Goal: Task Accomplishment & Management: Manage account settings

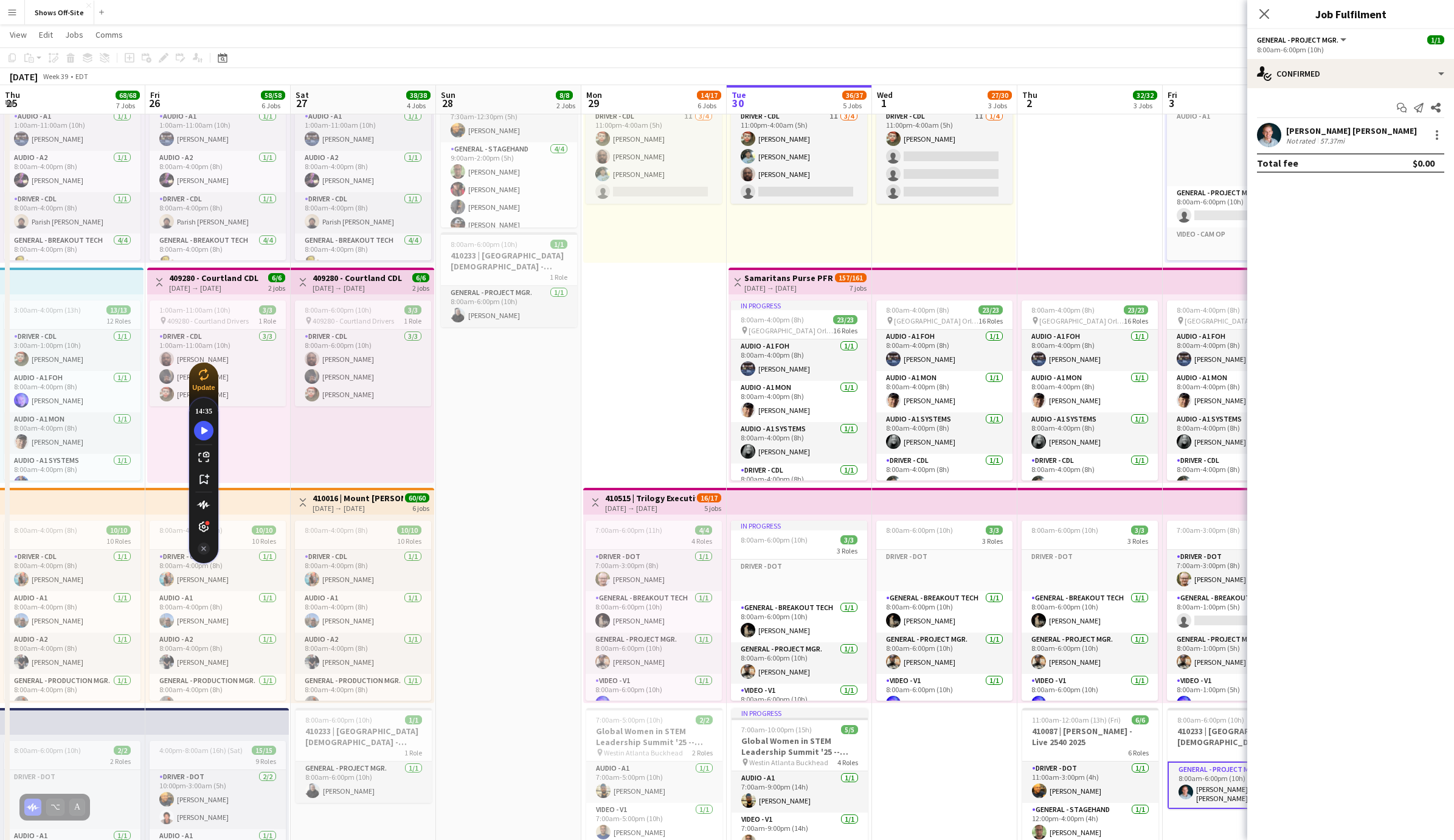
scroll to position [0, 335]
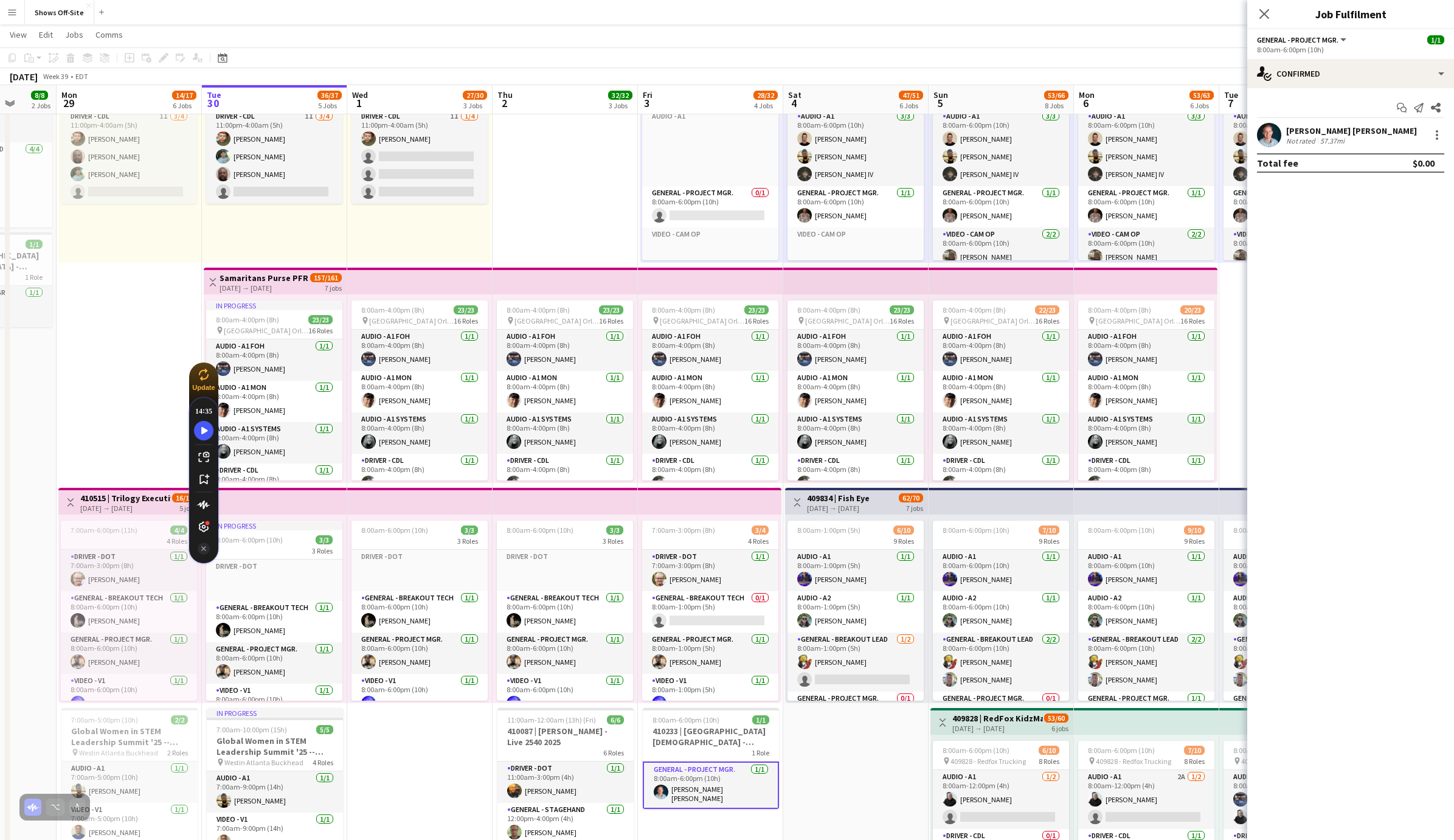
drag, startPoint x: 1018, startPoint y: 732, endPoint x: 829, endPoint y: 730, distance: 189.0
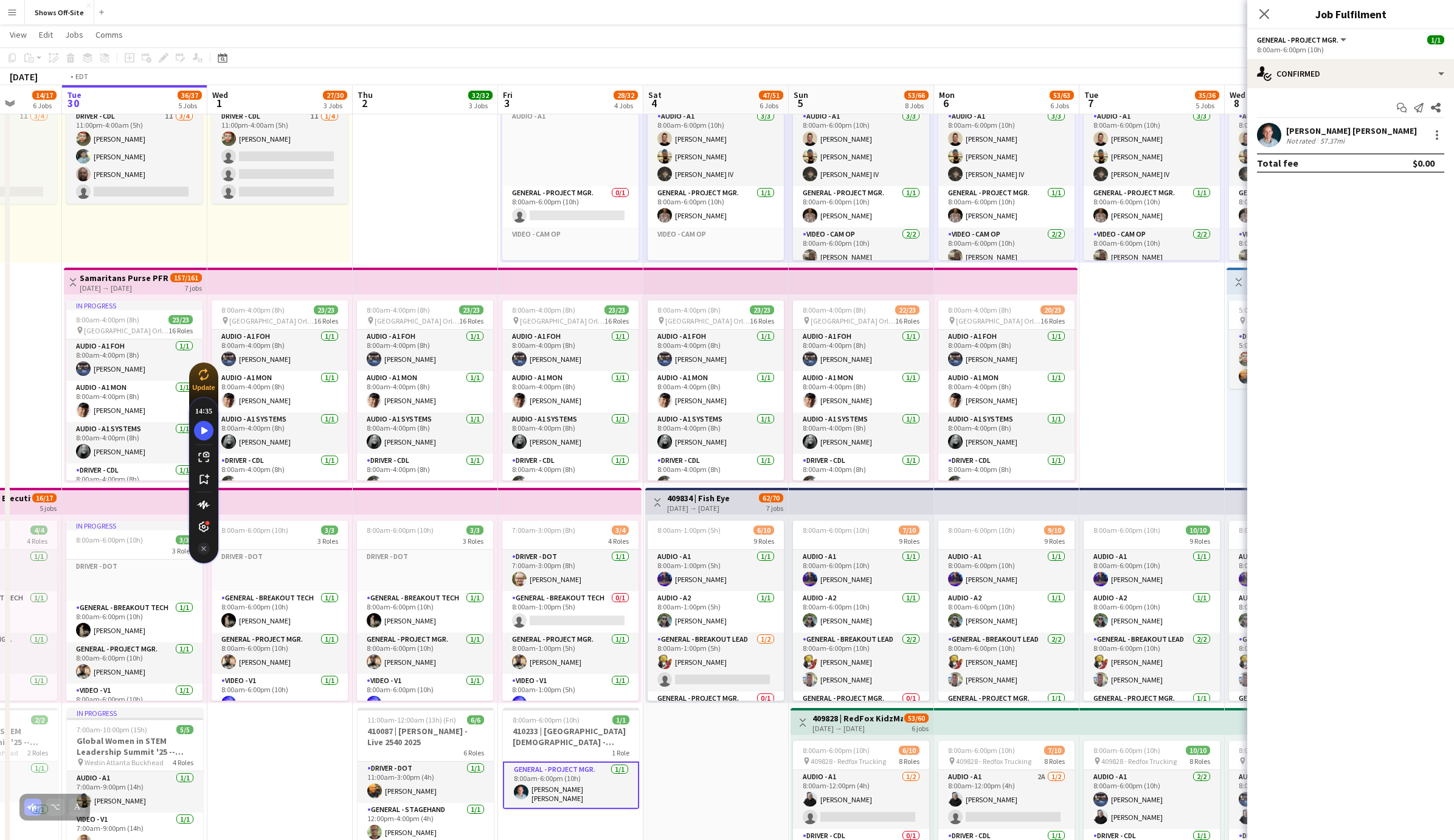
scroll to position [0, 457]
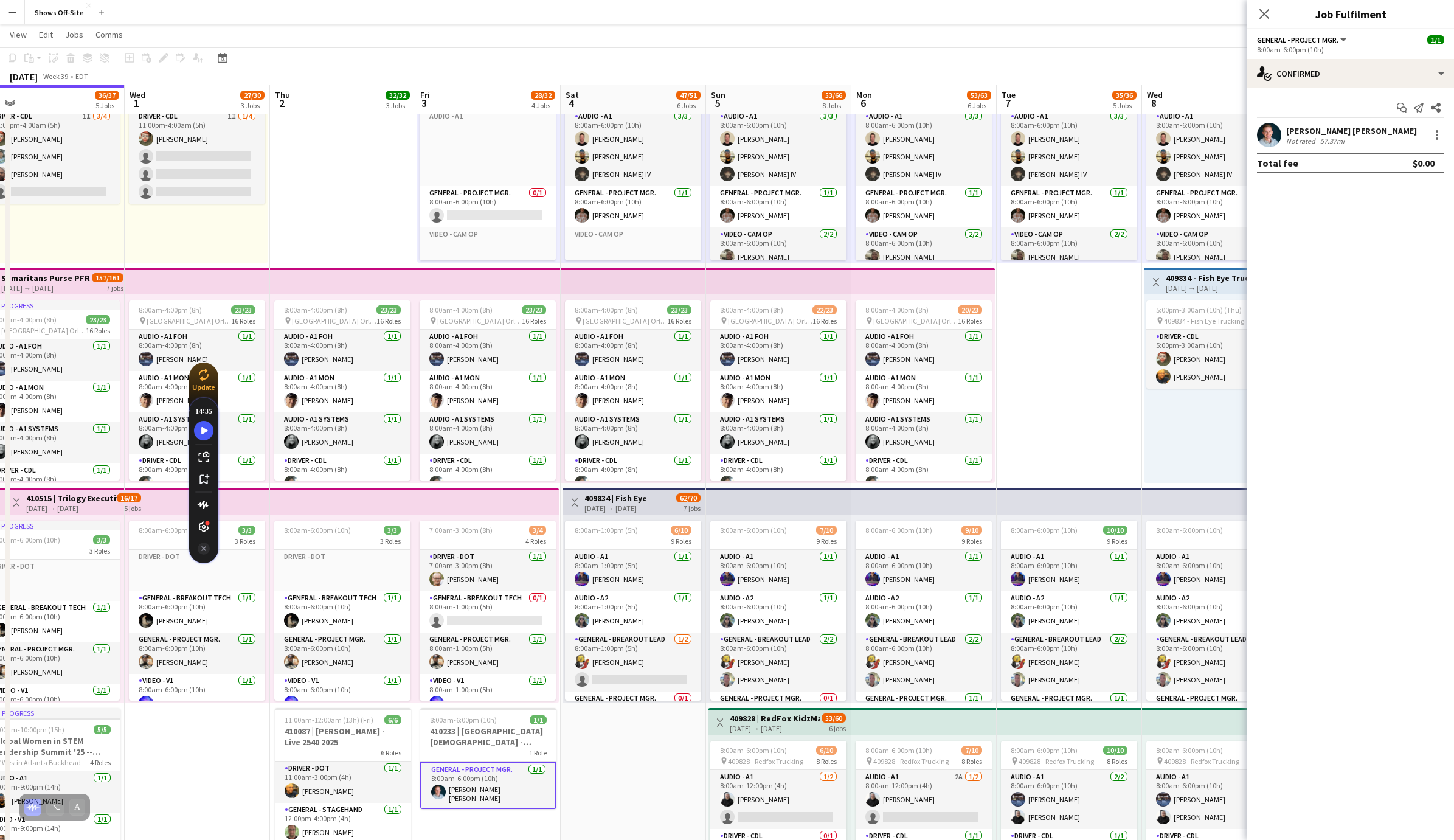
drag, startPoint x: 867, startPoint y: 753, endPoint x: 645, endPoint y: 758, distance: 222.1
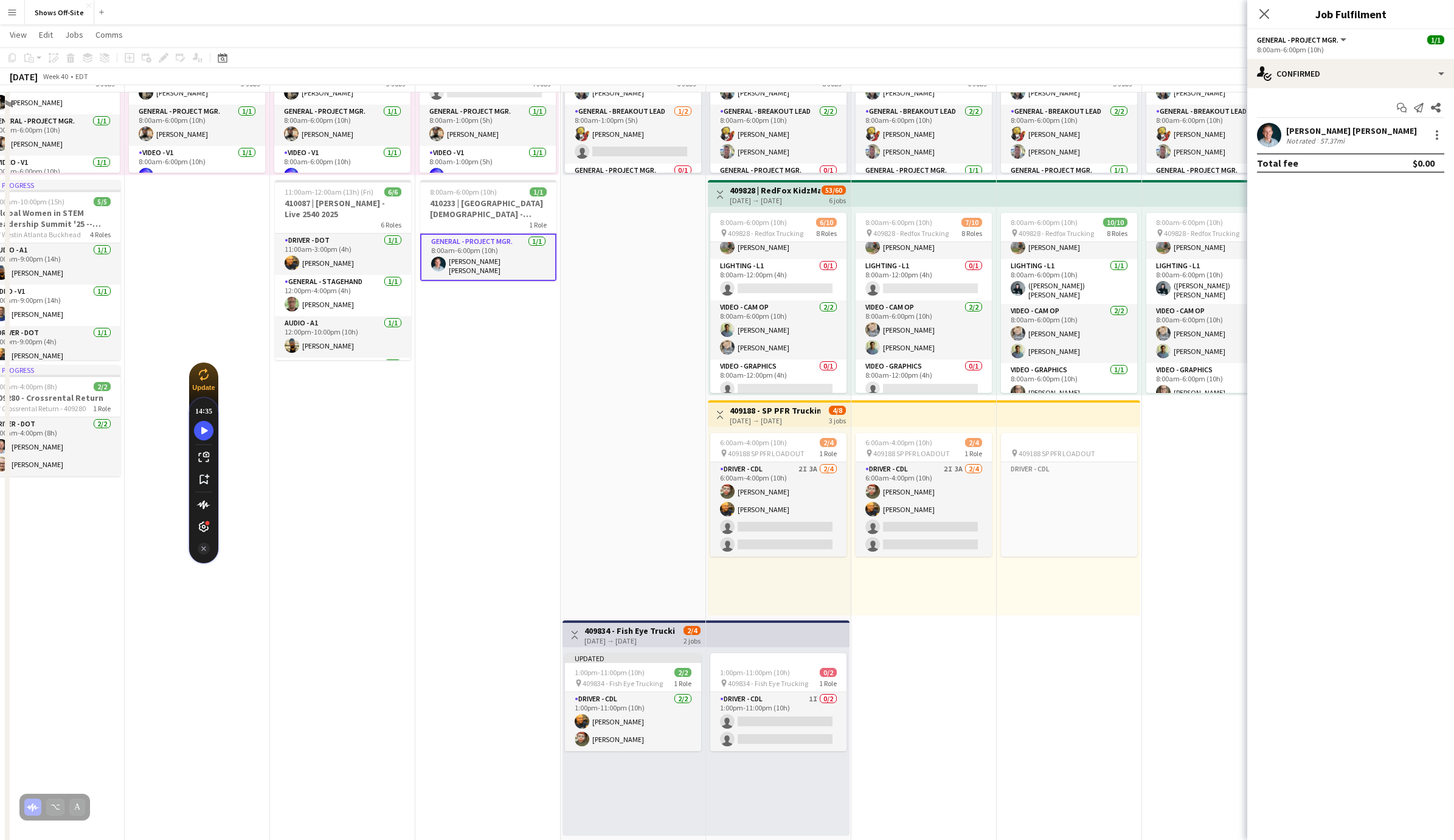
scroll to position [632, 0]
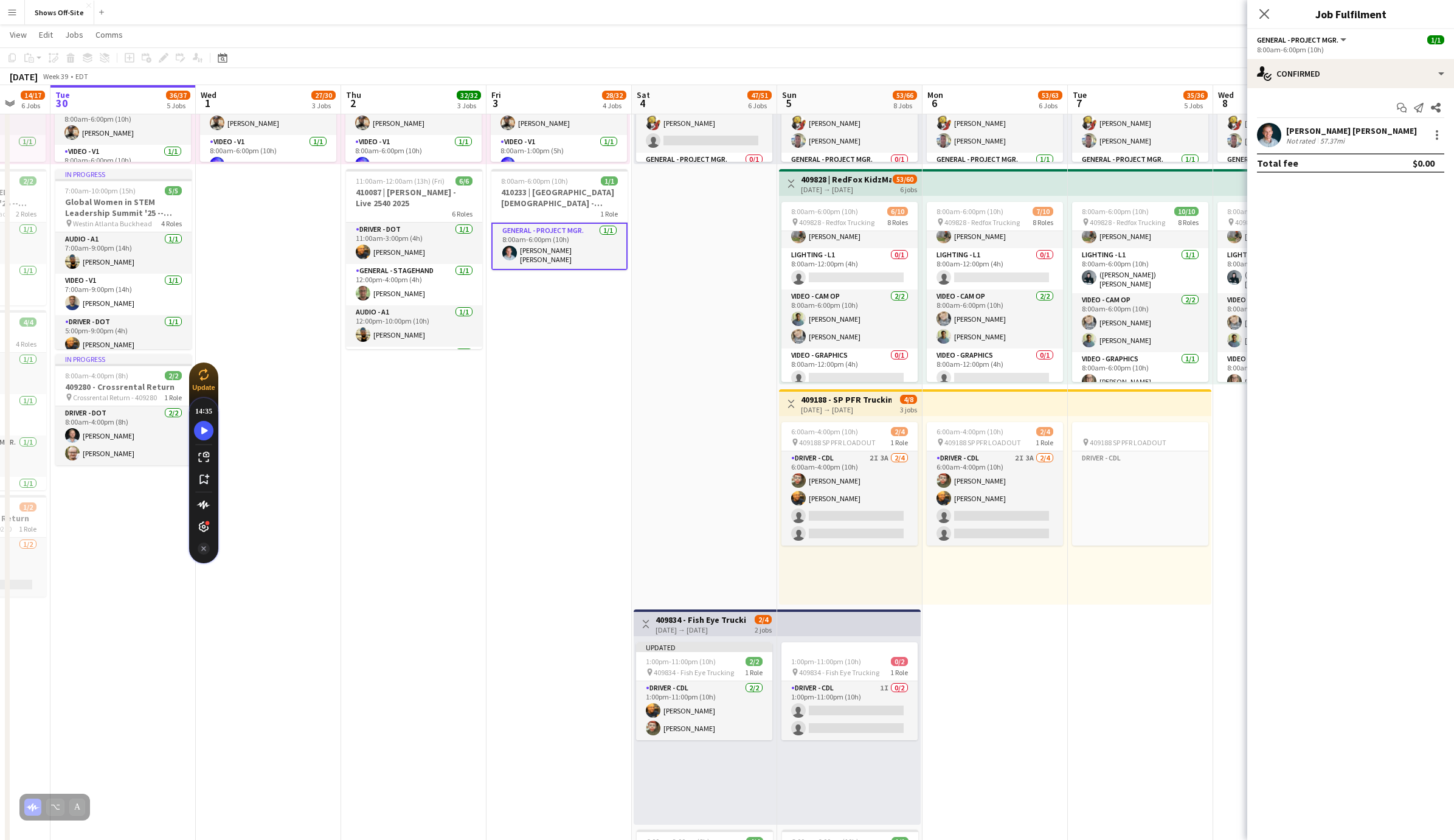
drag, startPoint x: 540, startPoint y: 540, endPoint x: 756, endPoint y: 540, distance: 216.0
click at [756, 540] on app-calendar-viewport "Sat 27 38/38 4 Jobs Sun 28 8/8 2 Jobs Mon 29 14/17 6 Jobs Tue 30 36/37 5 Jobs W…" at bounding box center [727, 409] width 1454 height 1988
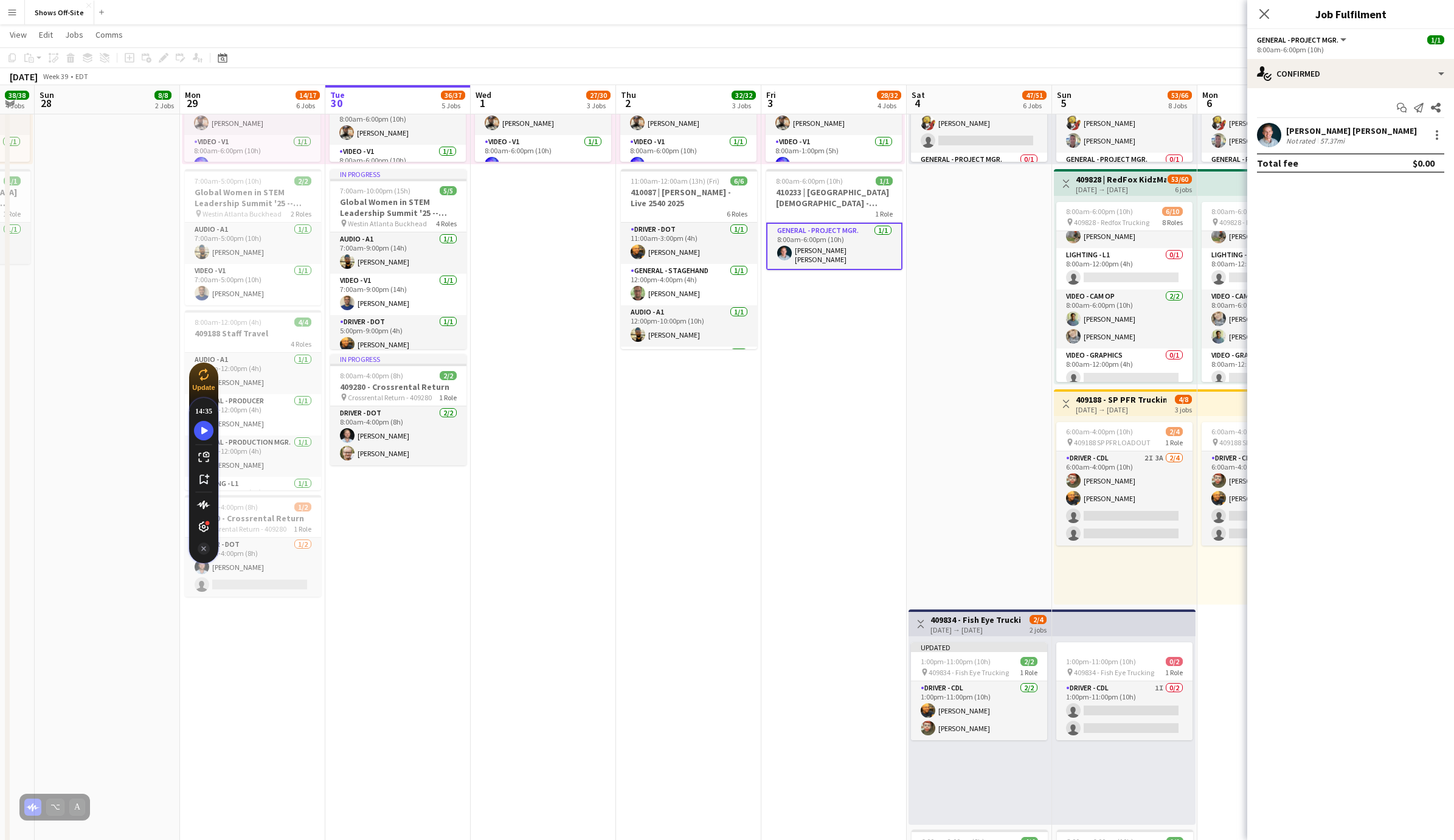
scroll to position [0, 388]
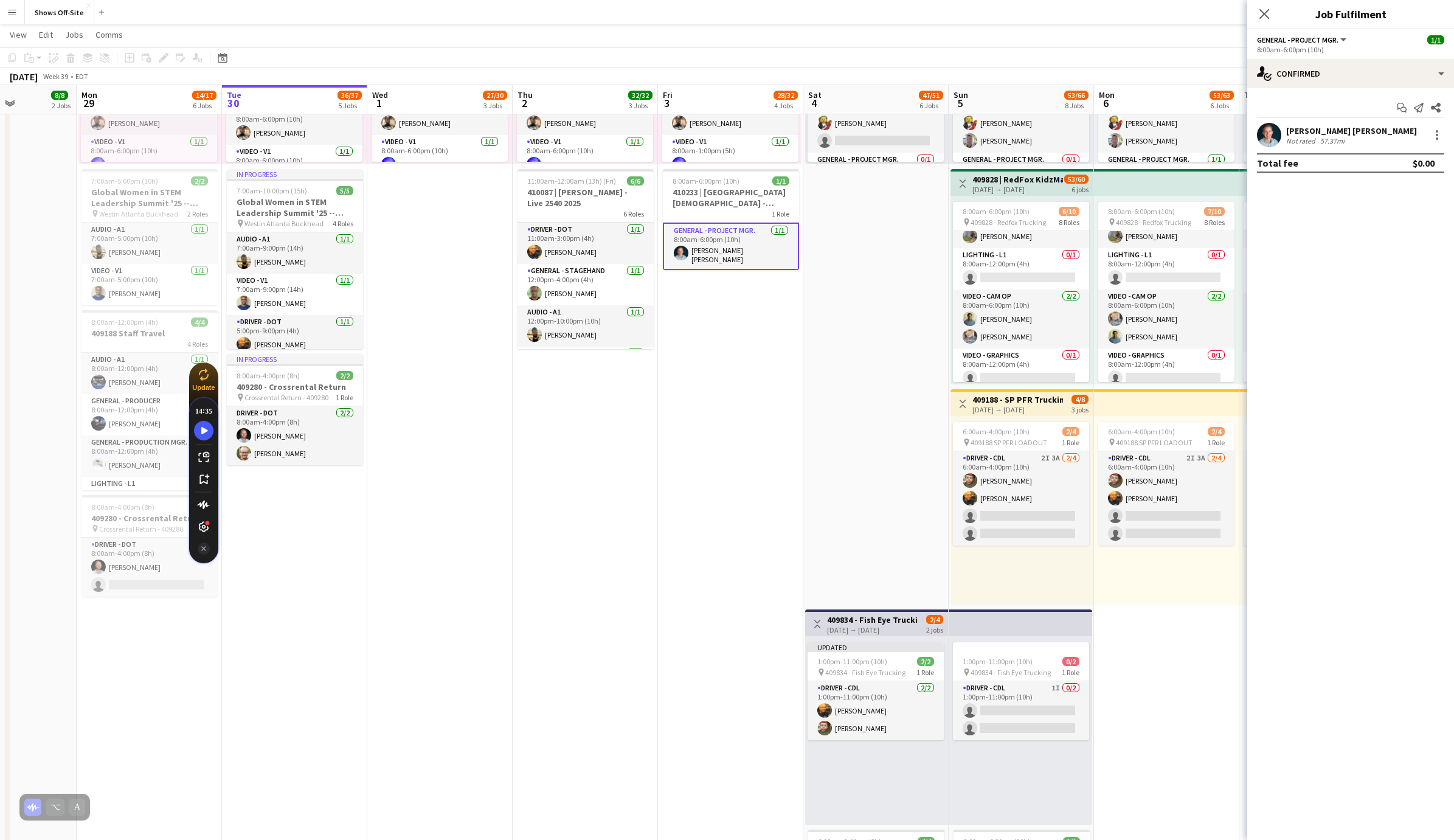
drag, startPoint x: 476, startPoint y: 540, endPoint x: 618, endPoint y: 552, distance: 142.5
click at [618, 552] on app-calendar-viewport "Fri 26 58/58 6 Jobs Sat 27 38/38 4 Jobs Sun 28 8/8 2 Jobs Mon 29 14/17 6 Jobs T…" at bounding box center [727, 409] width 1454 height 1988
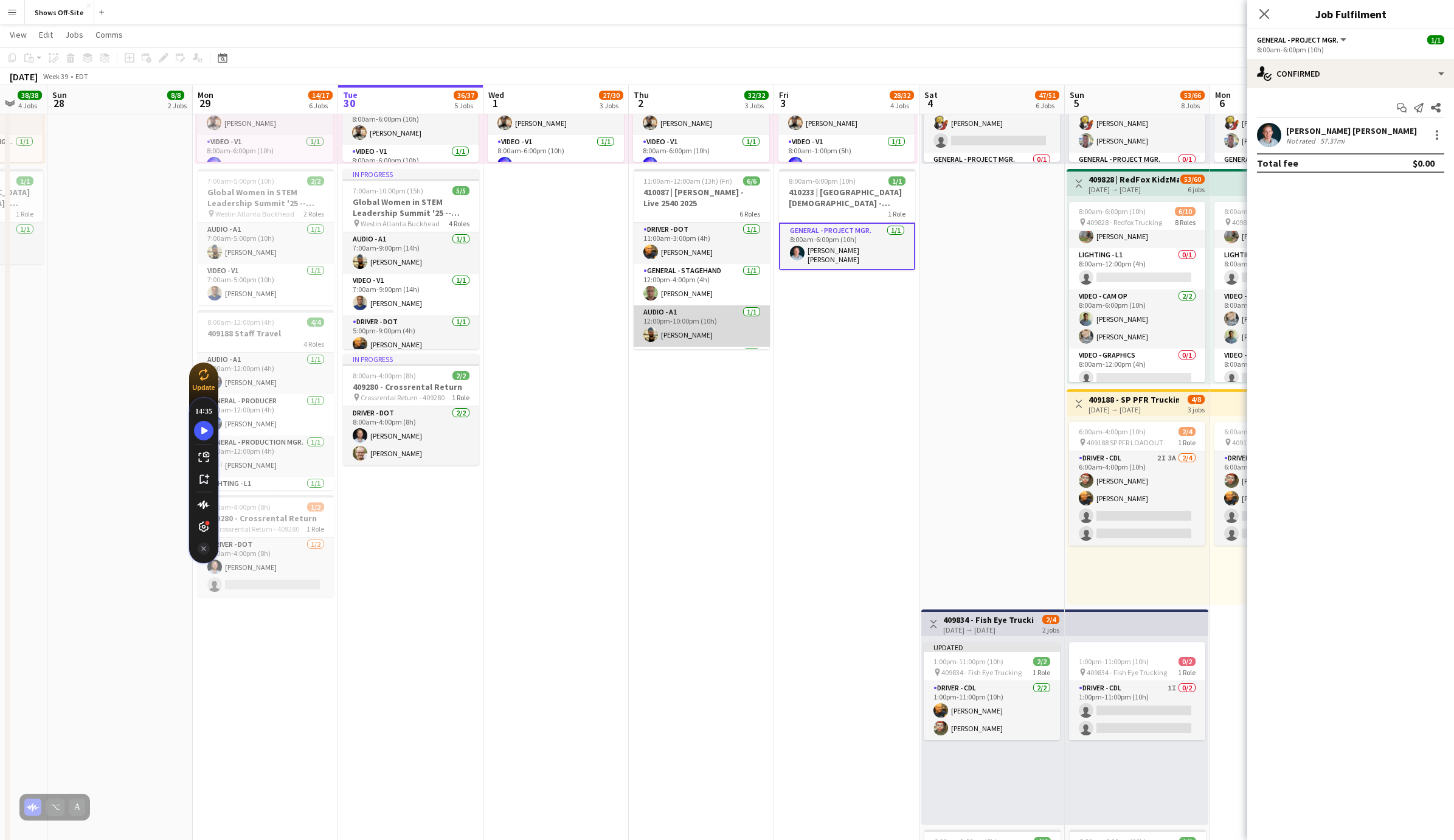
click at [717, 332] on app-card-role "Audio - A1 [DATE] 12:00pm-10:00pm (10h) [PERSON_NAME]" at bounding box center [701, 325] width 136 height 41
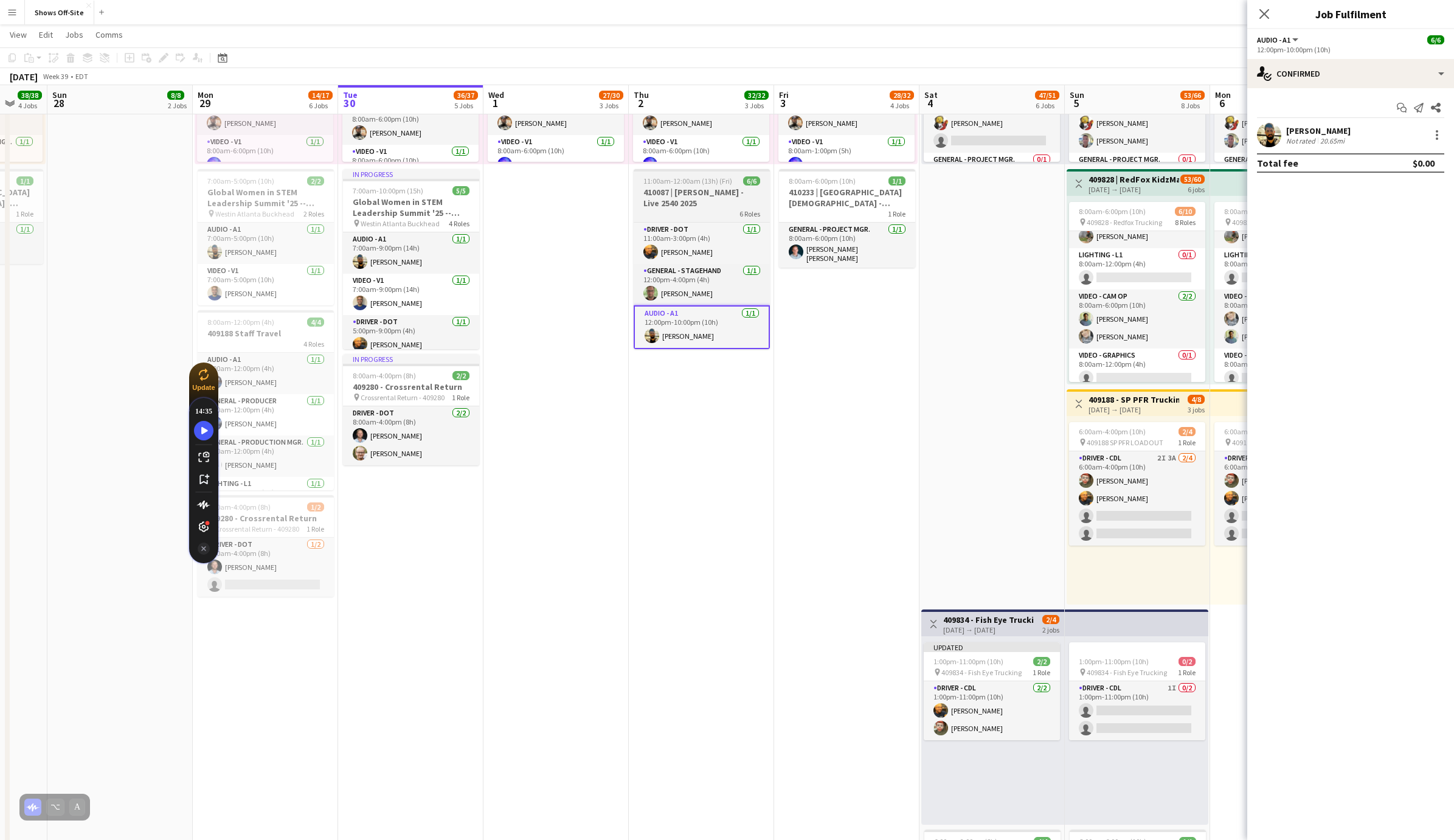
click at [704, 194] on h3 "410087 | [PERSON_NAME] - Live 2540 2025" at bounding box center [701, 197] width 136 height 22
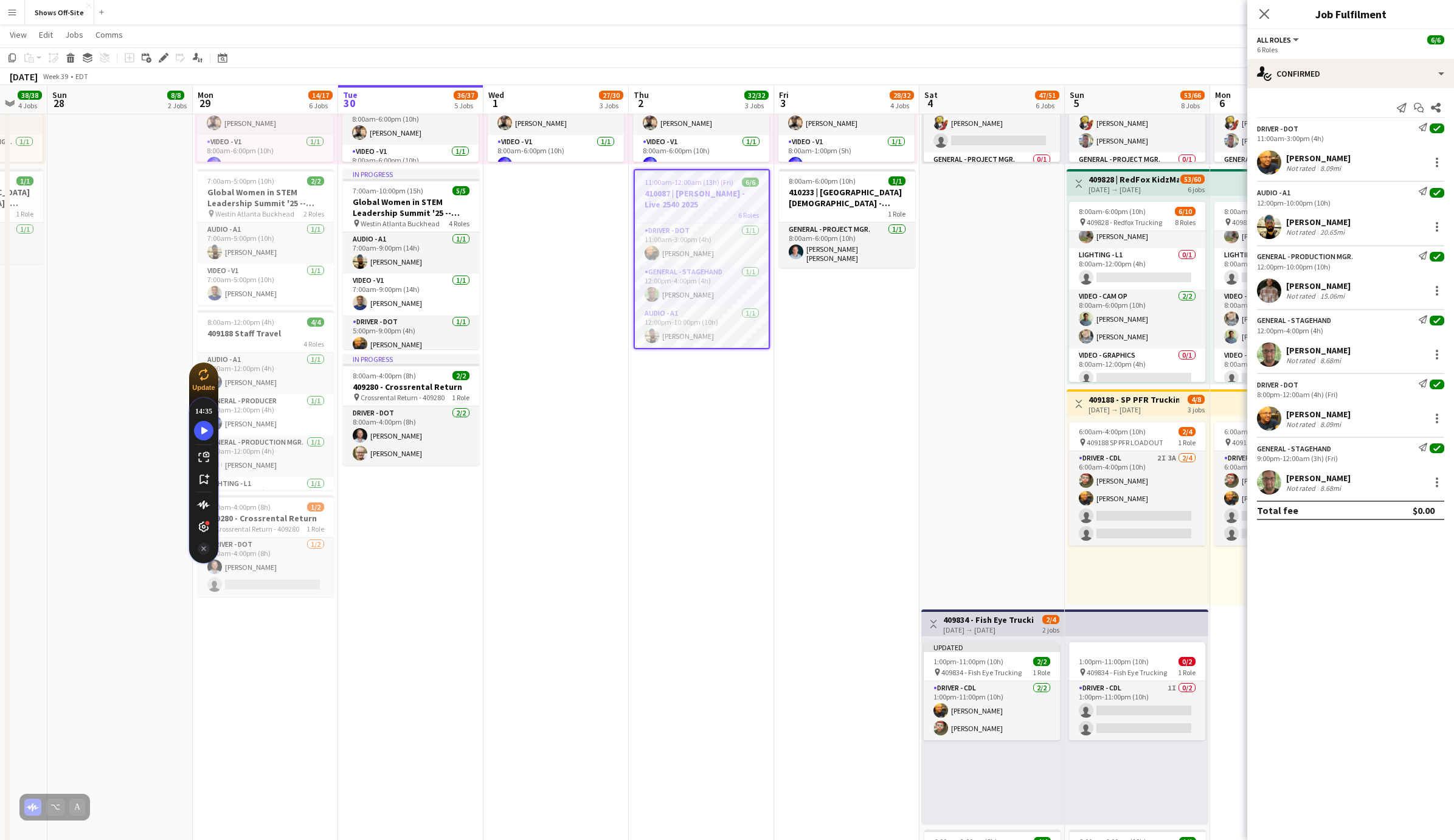
click at [869, 573] on app-date-cell "Toggle View 409652 | Music Driven Productions ANCC 2025 Atl [DATE] → [DATE] 103…" at bounding box center [847, 303] width 145 height 1599
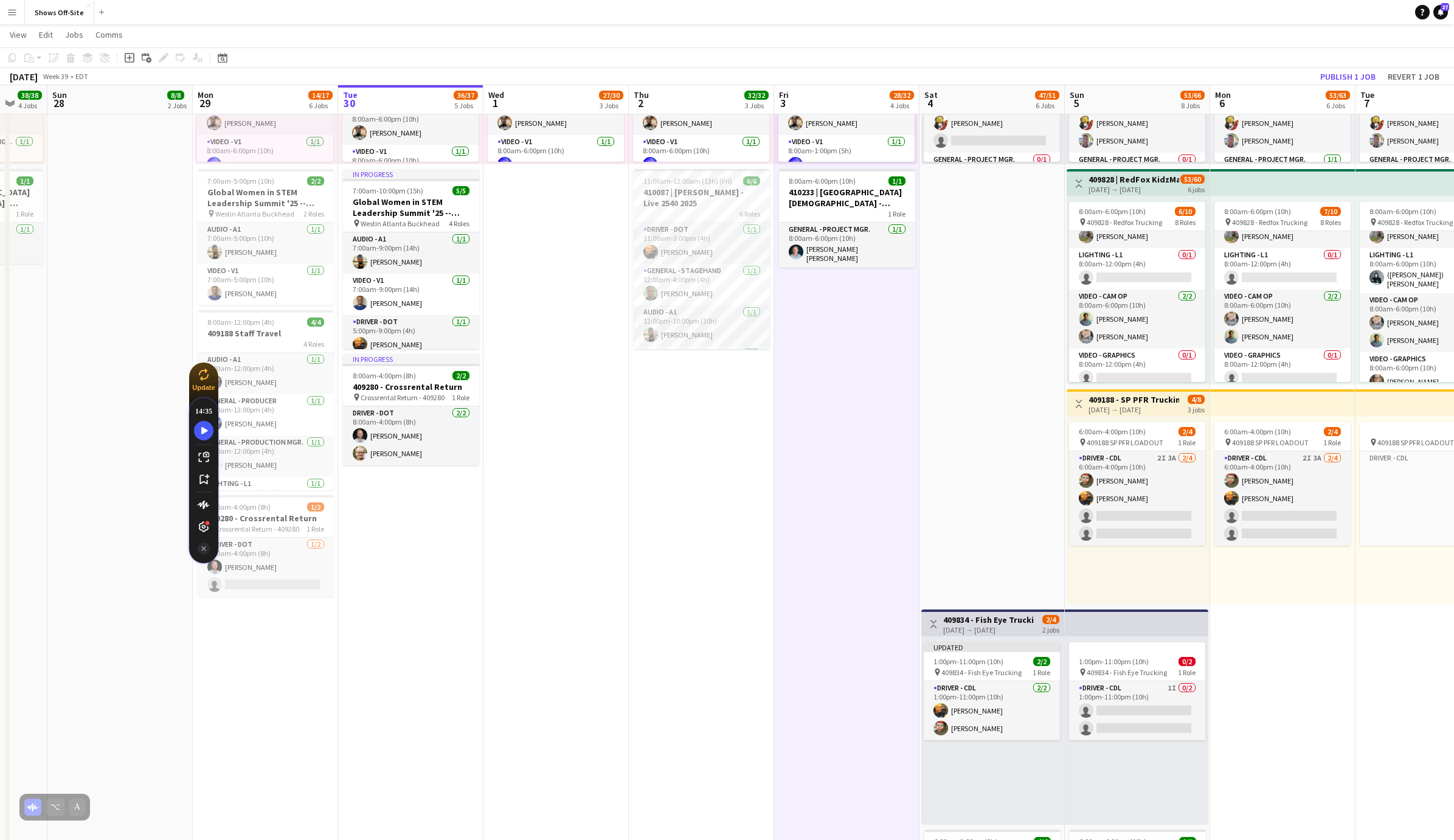
scroll to position [0, 556]
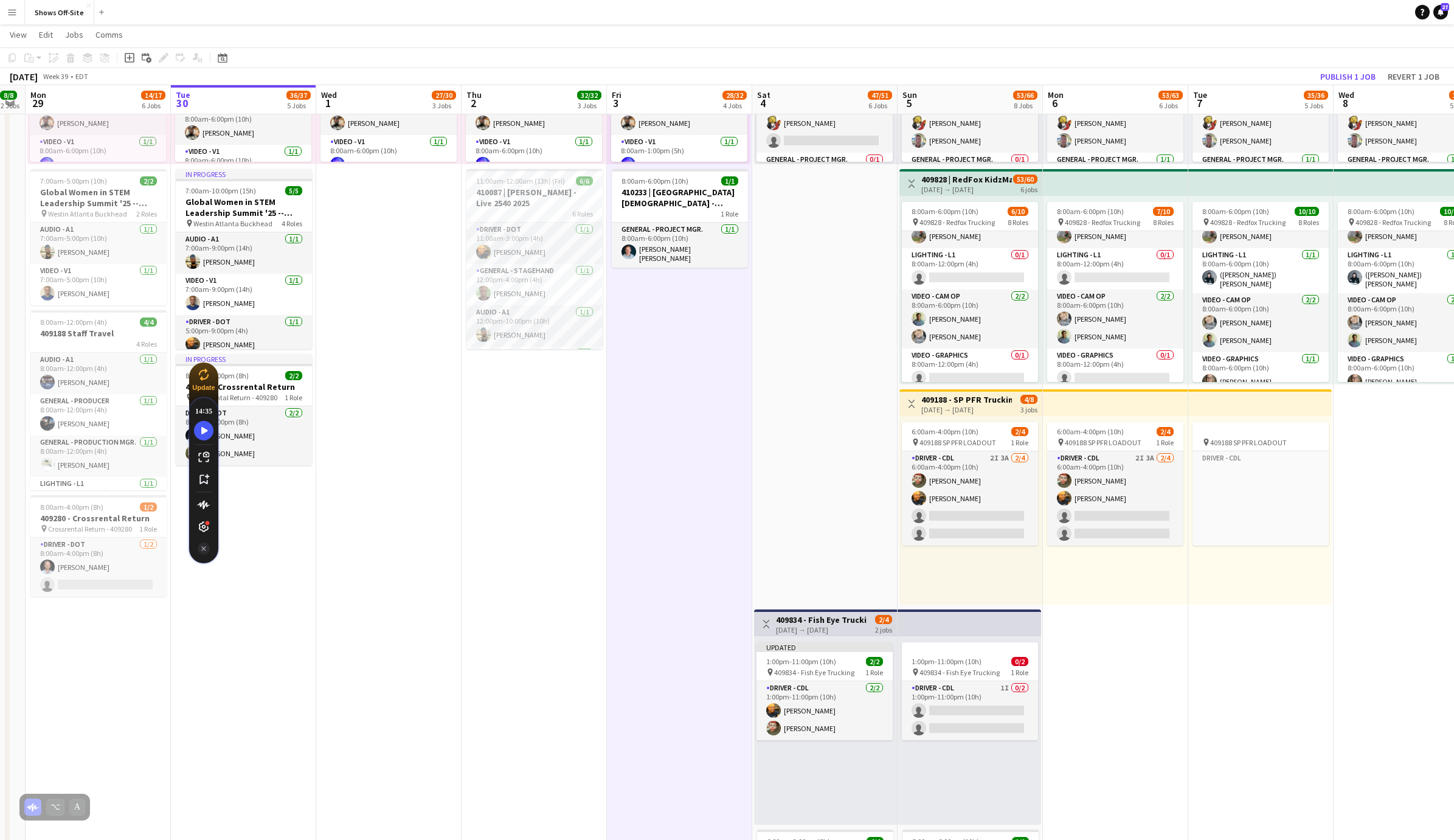
drag, startPoint x: 786, startPoint y: 610, endPoint x: 619, endPoint y: 610, distance: 167.0
click at [619, 610] on app-calendar-viewport "Thu 25 68/68 7 Jobs Fri 26 58/58 6 Jobs Sat 27 38/38 4 Jobs Sun 28 8/8 2 Jobs M…" at bounding box center [727, 409] width 1454 height 1988
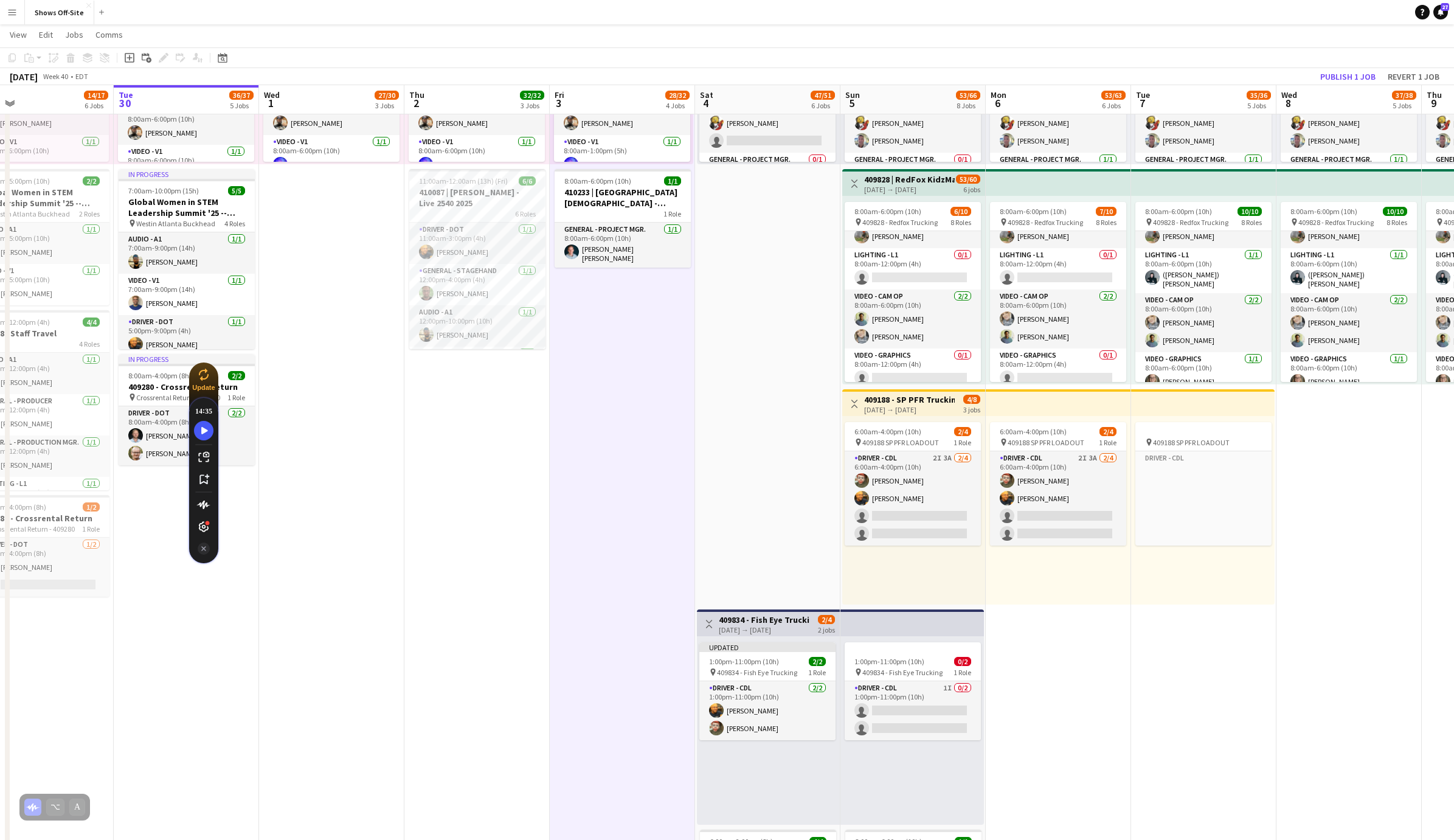
drag, startPoint x: 769, startPoint y: 560, endPoint x: 712, endPoint y: 560, distance: 57.0
click at [712, 560] on app-calendar-viewport "Thu 25 68/68 7 Jobs Fri 26 58/58 6 Jobs Sat 27 38/38 4 Jobs Sun 28 8/8 2 Jobs M…" at bounding box center [727, 409] width 1454 height 1988
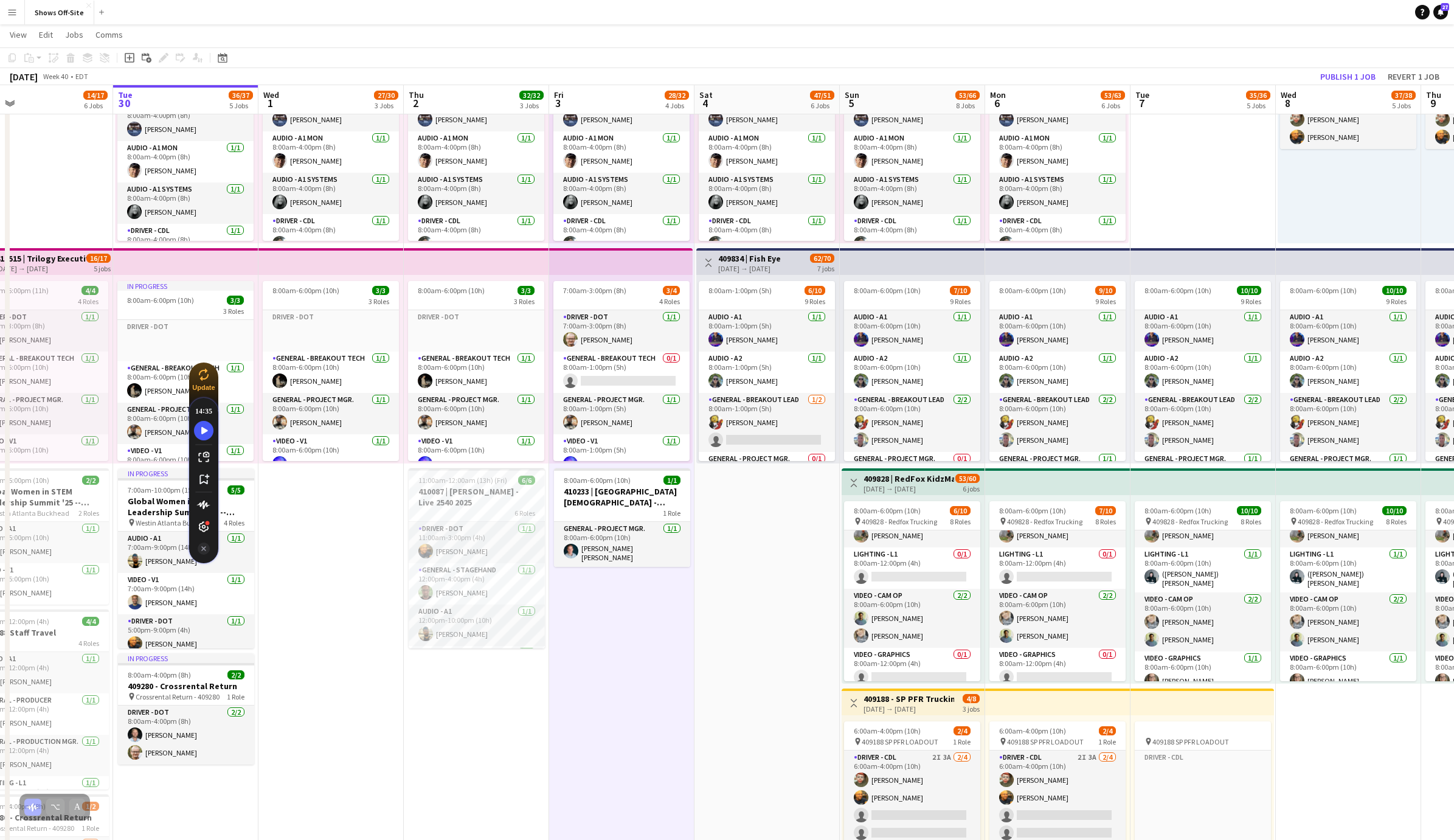
scroll to position [326, 0]
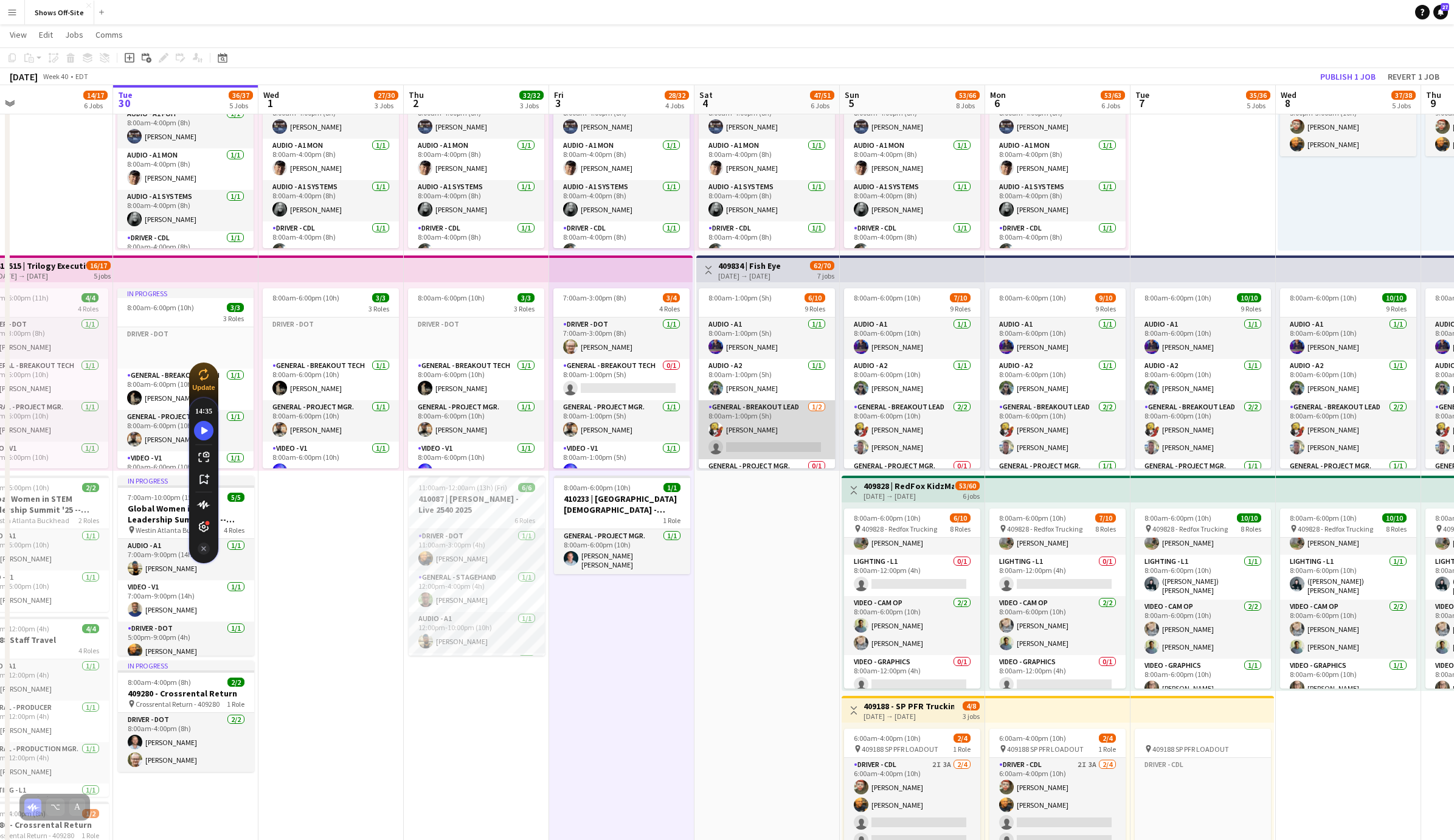
click at [781, 416] on app-card-role "General - Breakout Lead [DATE] 8:00am-1:00pm (5h) [PERSON_NAME] single-neutral-…" at bounding box center [767, 430] width 136 height 59
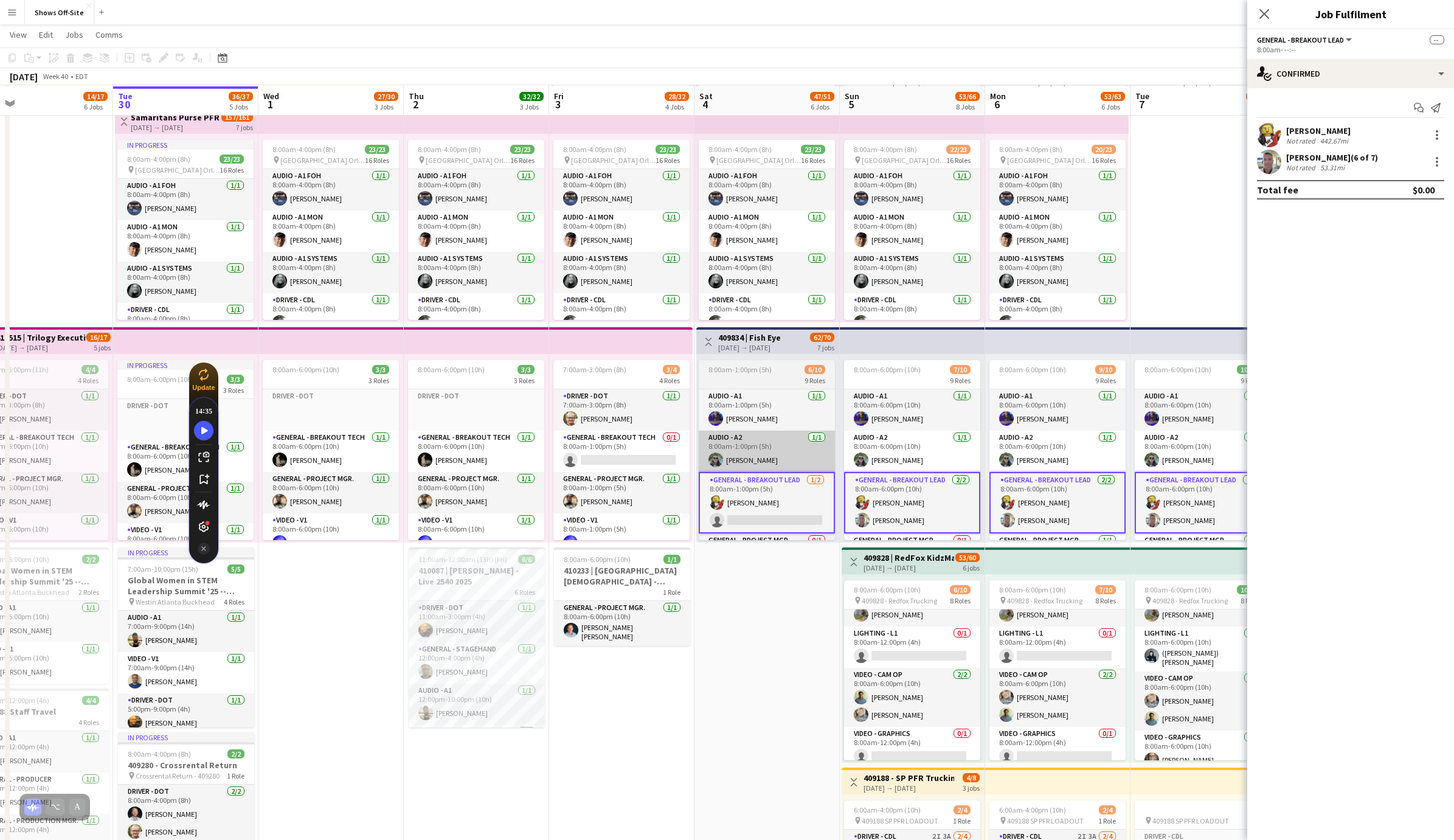
scroll to position [256, 0]
click at [766, 342] on div "[DATE] → [DATE]" at bounding box center [749, 346] width 63 height 10
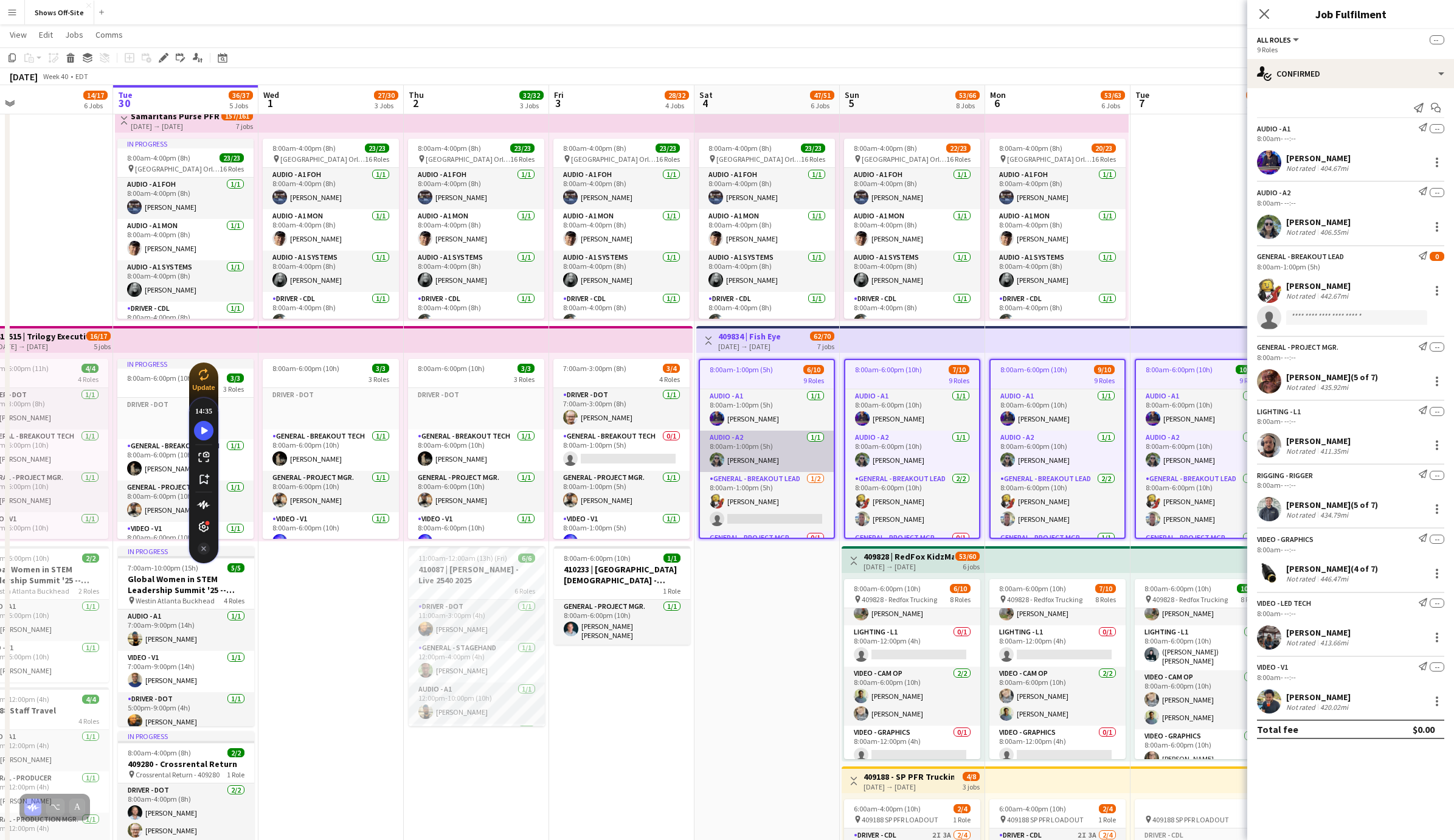
click at [771, 462] on app-card-role "Audio - A2 [DATE] 8:00am-1:00pm (5h) [PERSON_NAME]" at bounding box center [767, 450] width 133 height 41
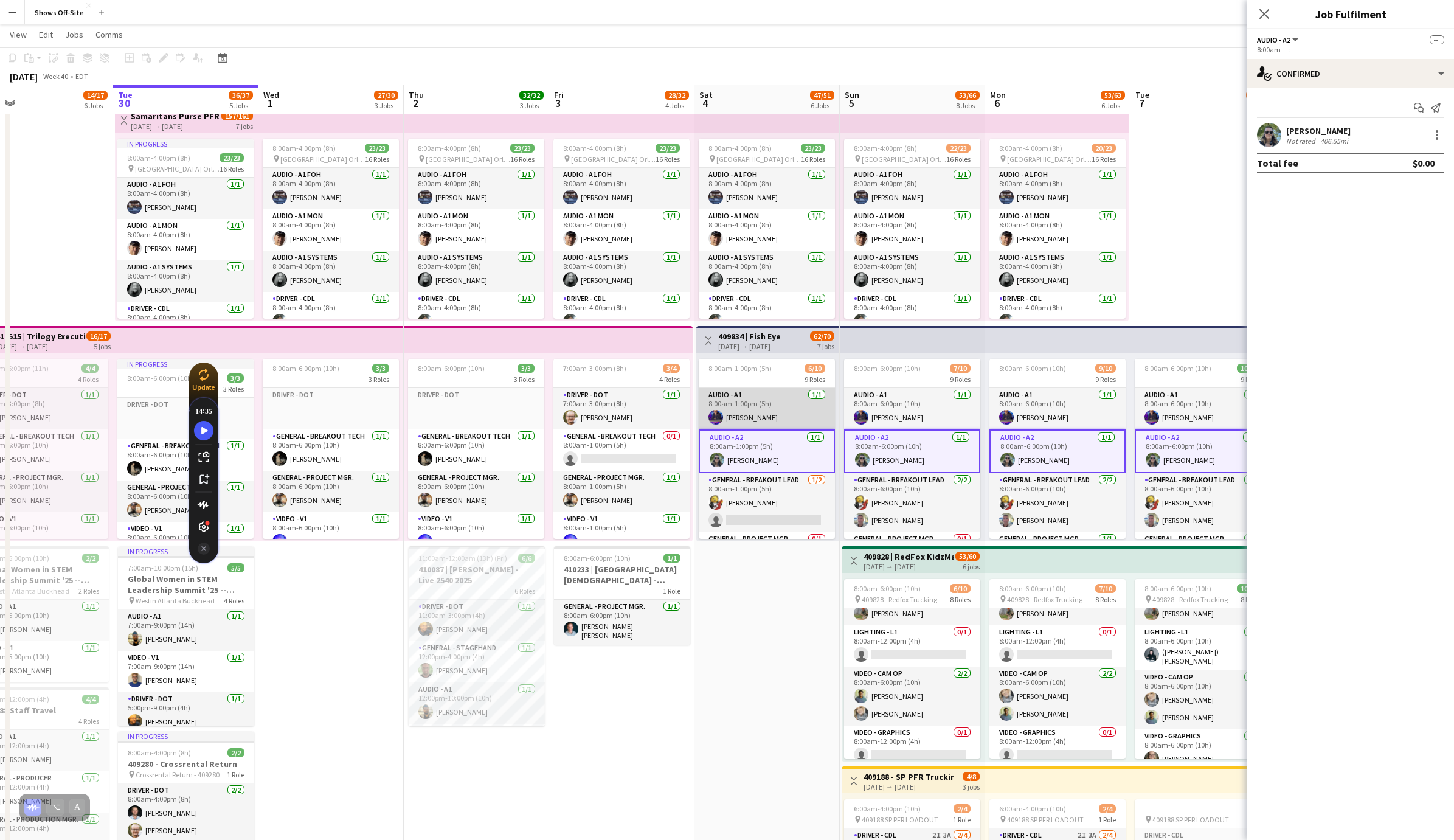
scroll to position [231, 0]
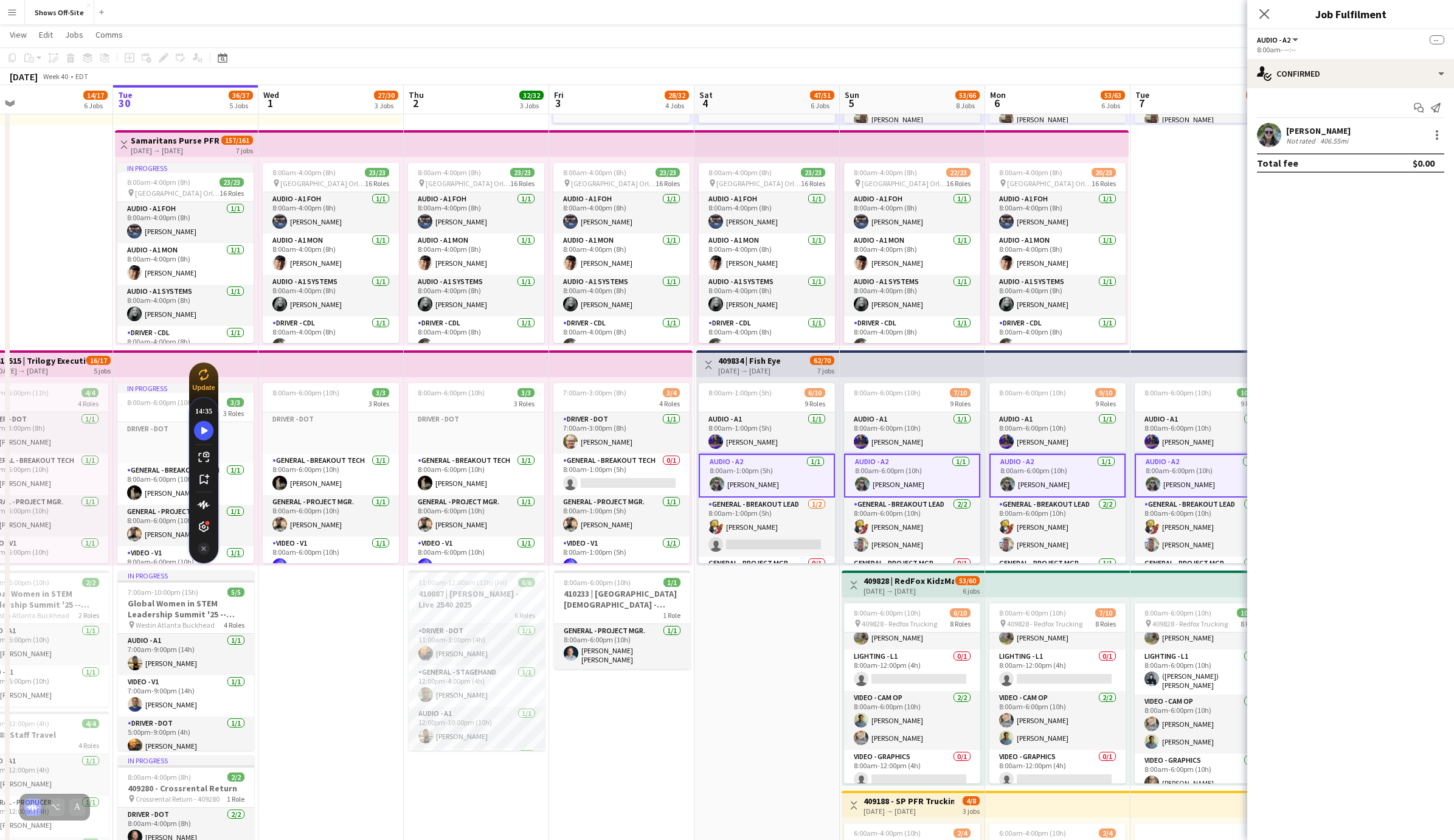
click at [763, 366] on div "[DATE] → [DATE]" at bounding box center [749, 371] width 63 height 10
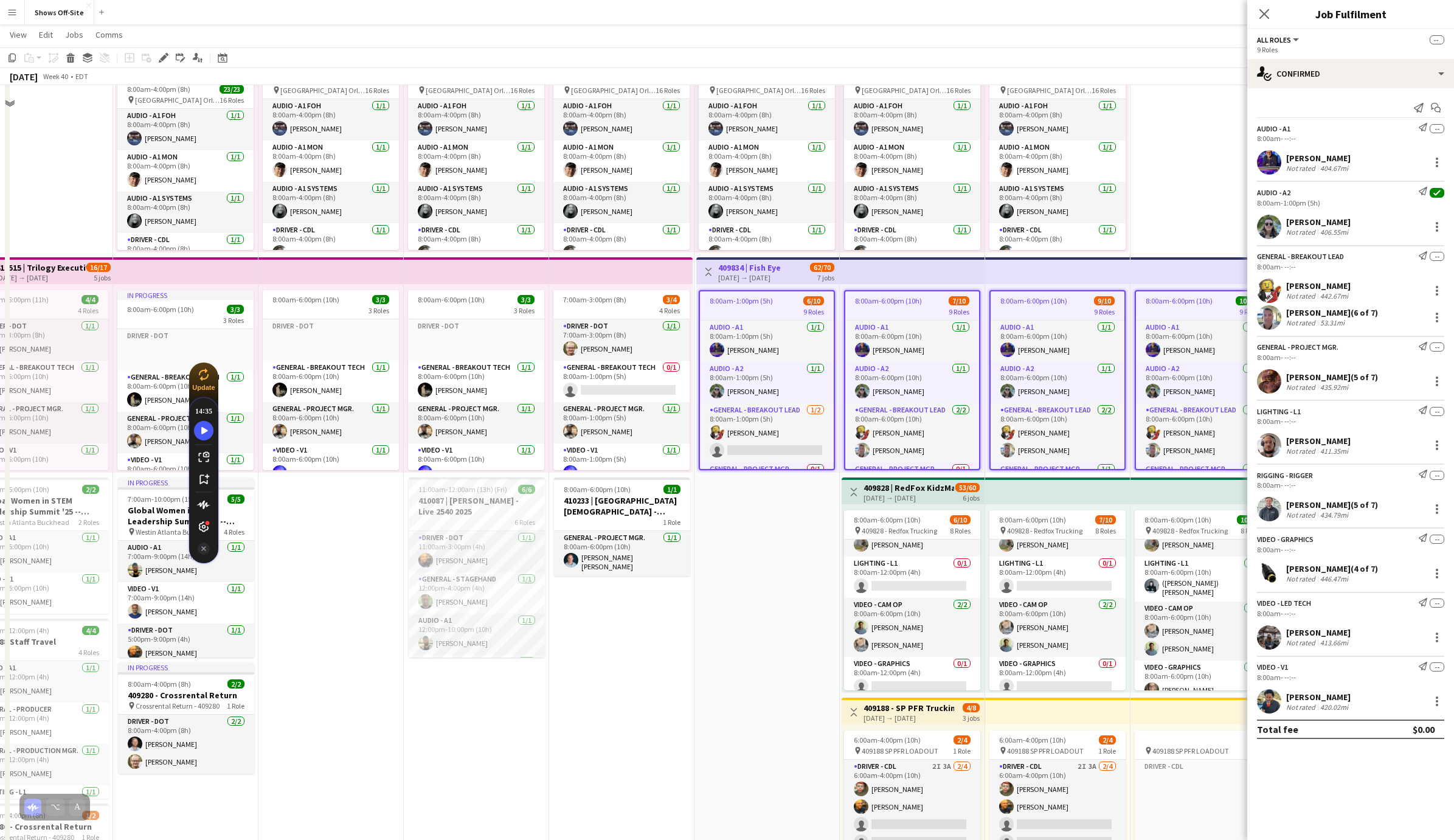
scroll to position [231, 0]
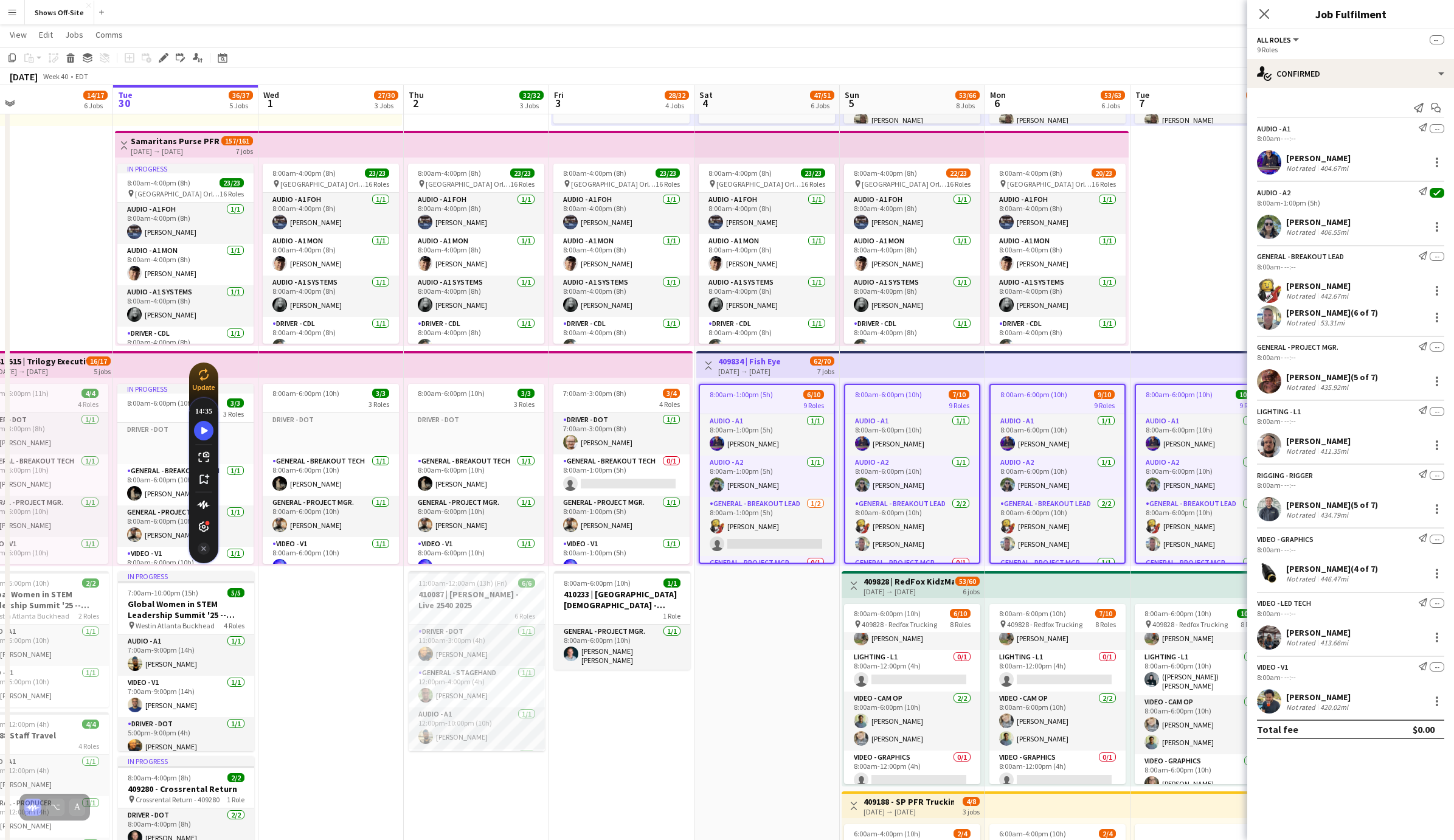
click at [756, 629] on app-date-cell "8:00am-6:00pm (10h) 11/11 pin GWCC [PERSON_NAME] 7 Roles Audio - A1 [DATE] 8:00…" at bounding box center [767, 705] width 145 height 1599
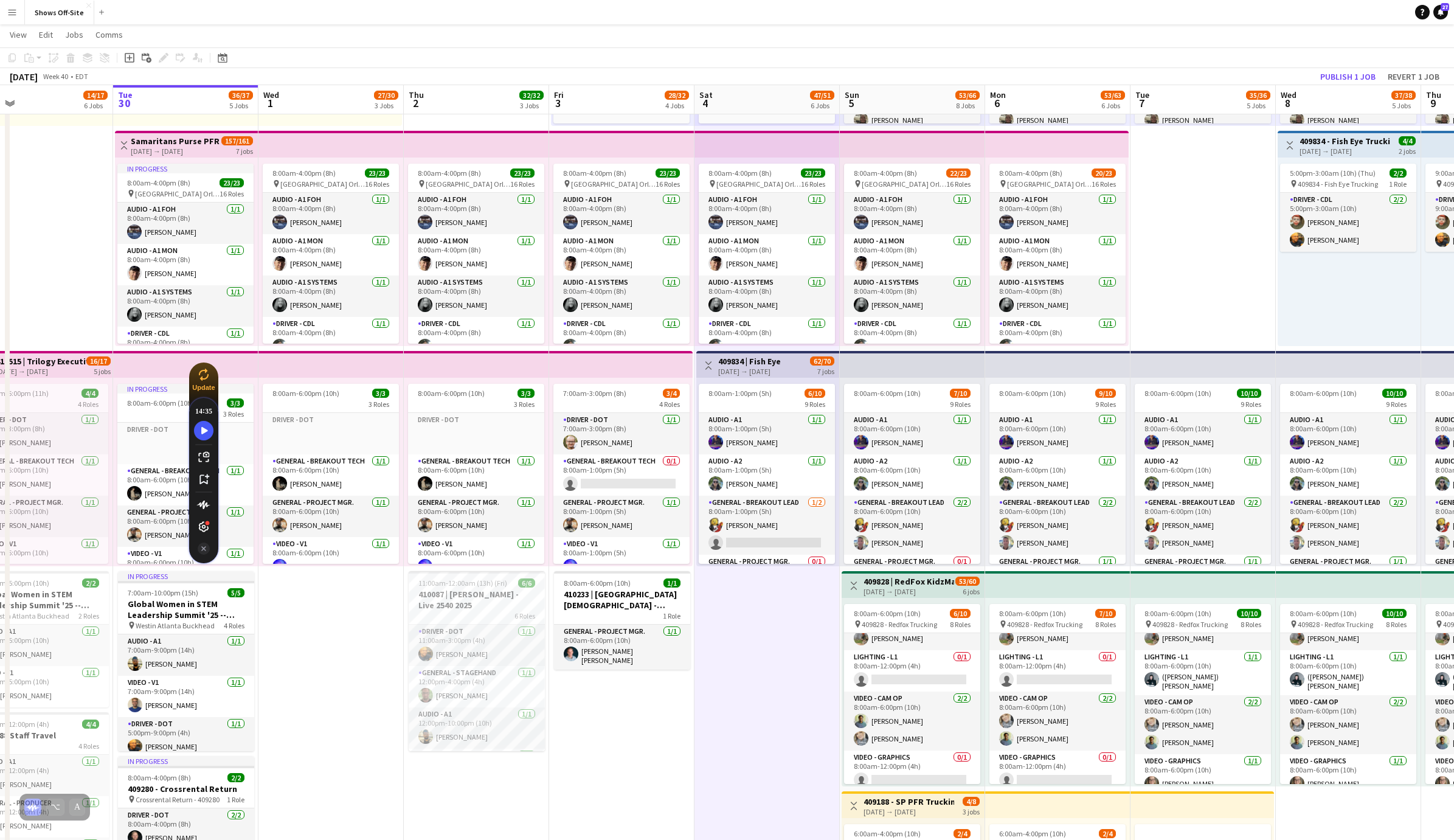
click at [783, 632] on app-date-cell "8:00am-6:00pm (10h) 11/11 pin GWCC [PERSON_NAME] 7 Roles Audio - A1 [DATE] 8:00…" at bounding box center [767, 705] width 145 height 1599
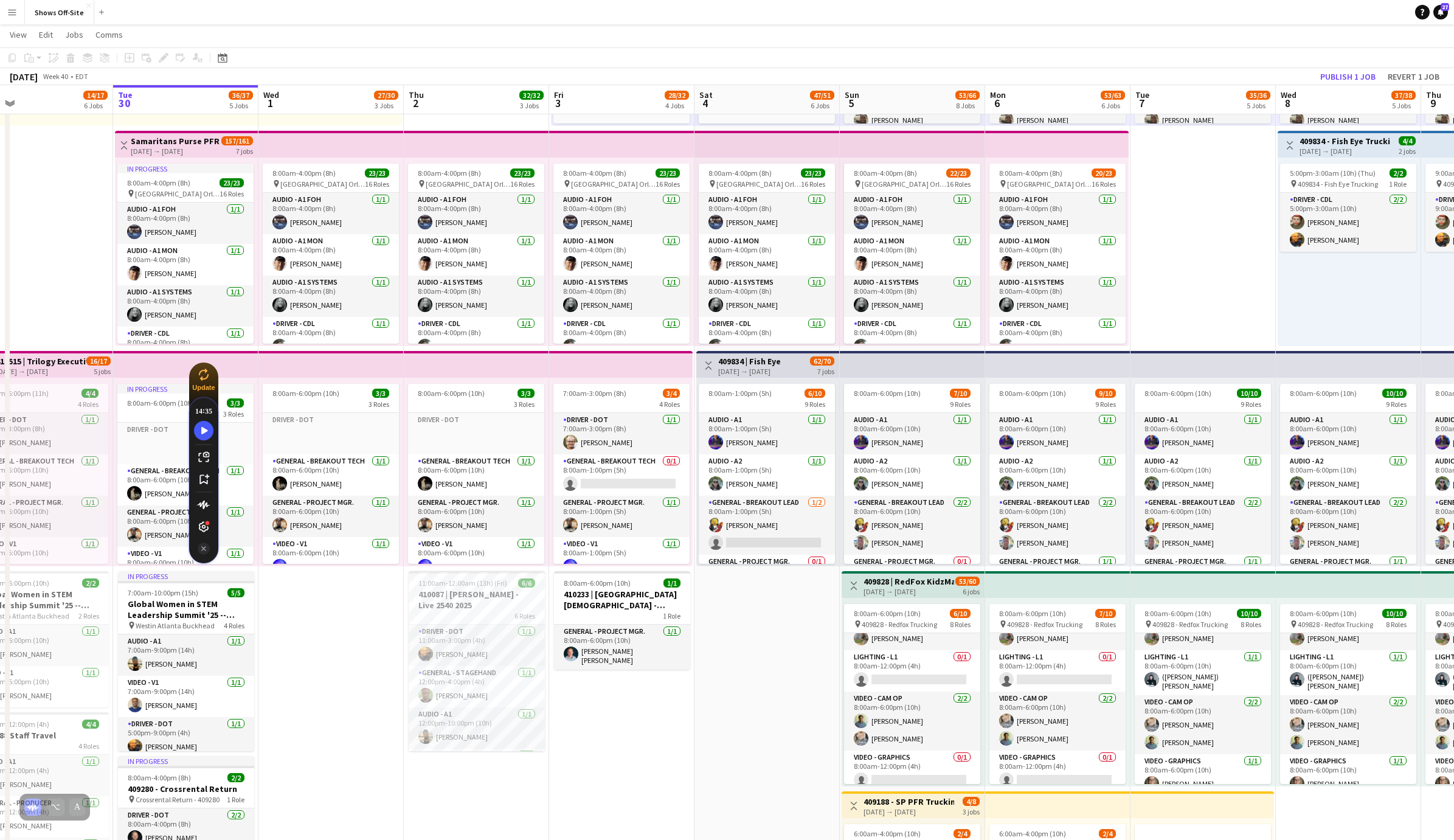
click at [759, 684] on app-date-cell "8:00am-6:00pm (10h) 11/11 pin GWCC [PERSON_NAME] 7 Roles Audio - A1 [DATE] 8:00…" at bounding box center [767, 705] width 145 height 1599
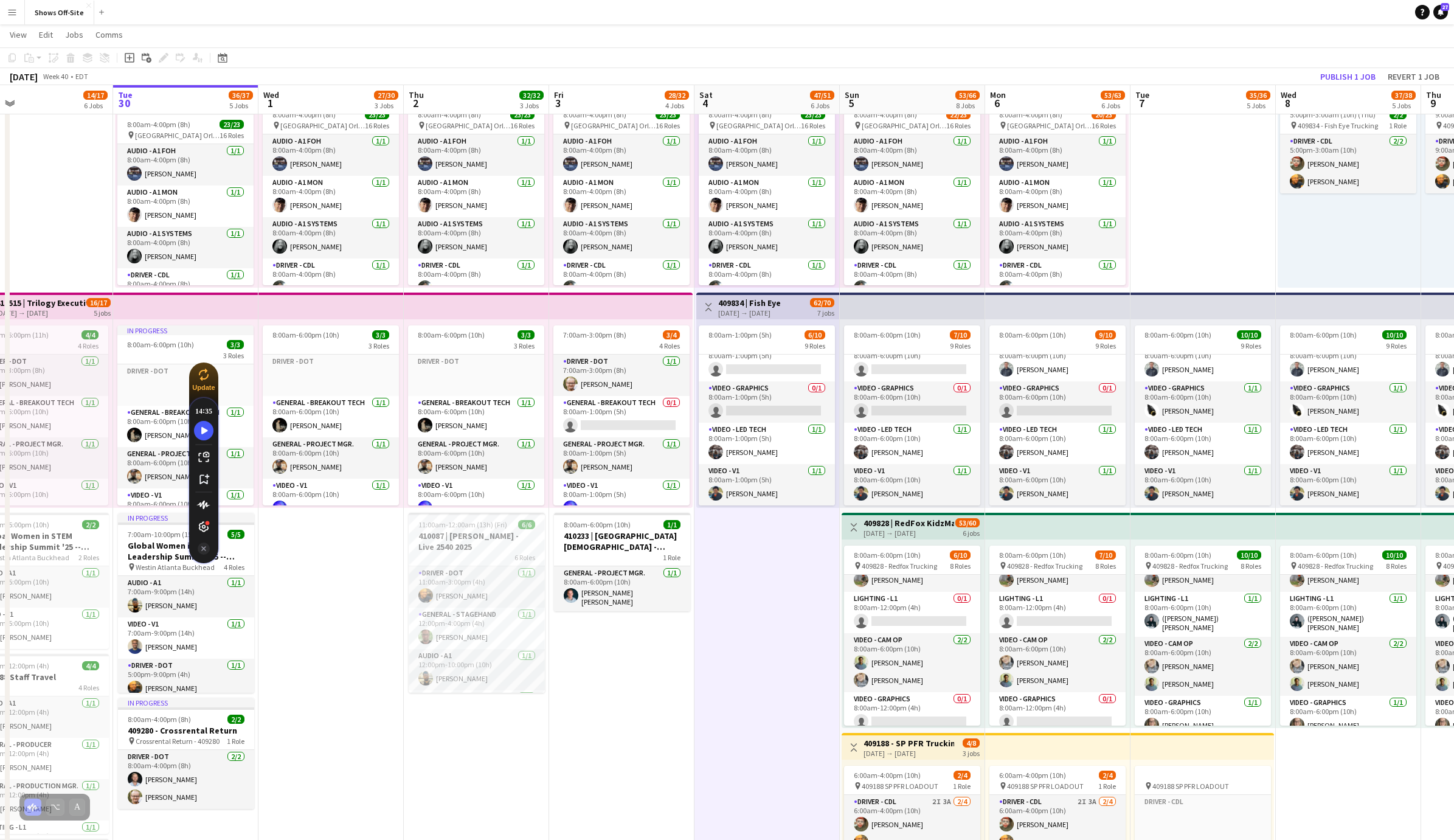
scroll to position [0, 0]
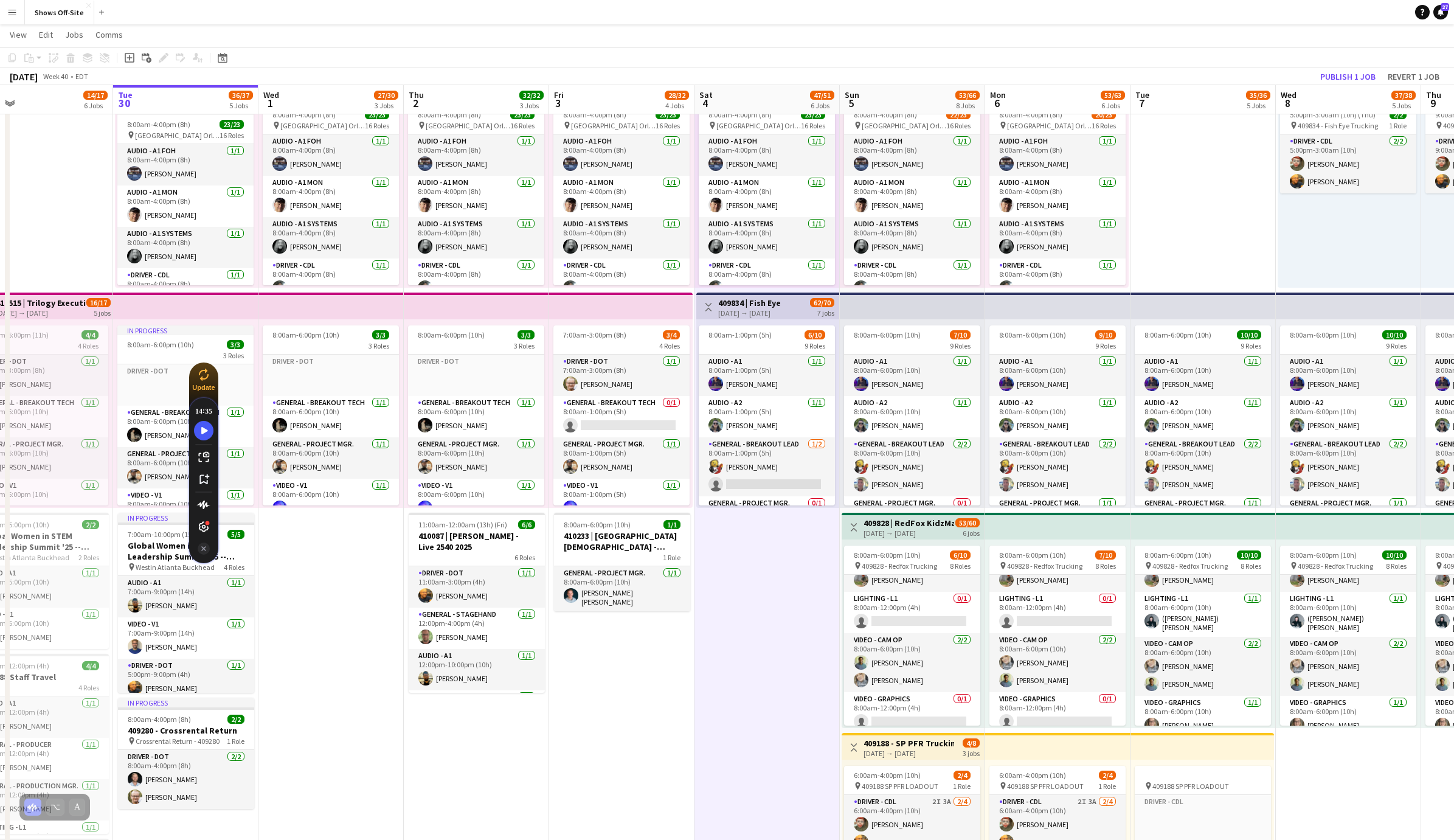
click at [747, 694] on app-date-cell "8:00am-6:00pm (10h) 11/11 pin GWCC [PERSON_NAME] 7 Roles Audio - A1 [DATE] 8:00…" at bounding box center [767, 646] width 145 height 1599
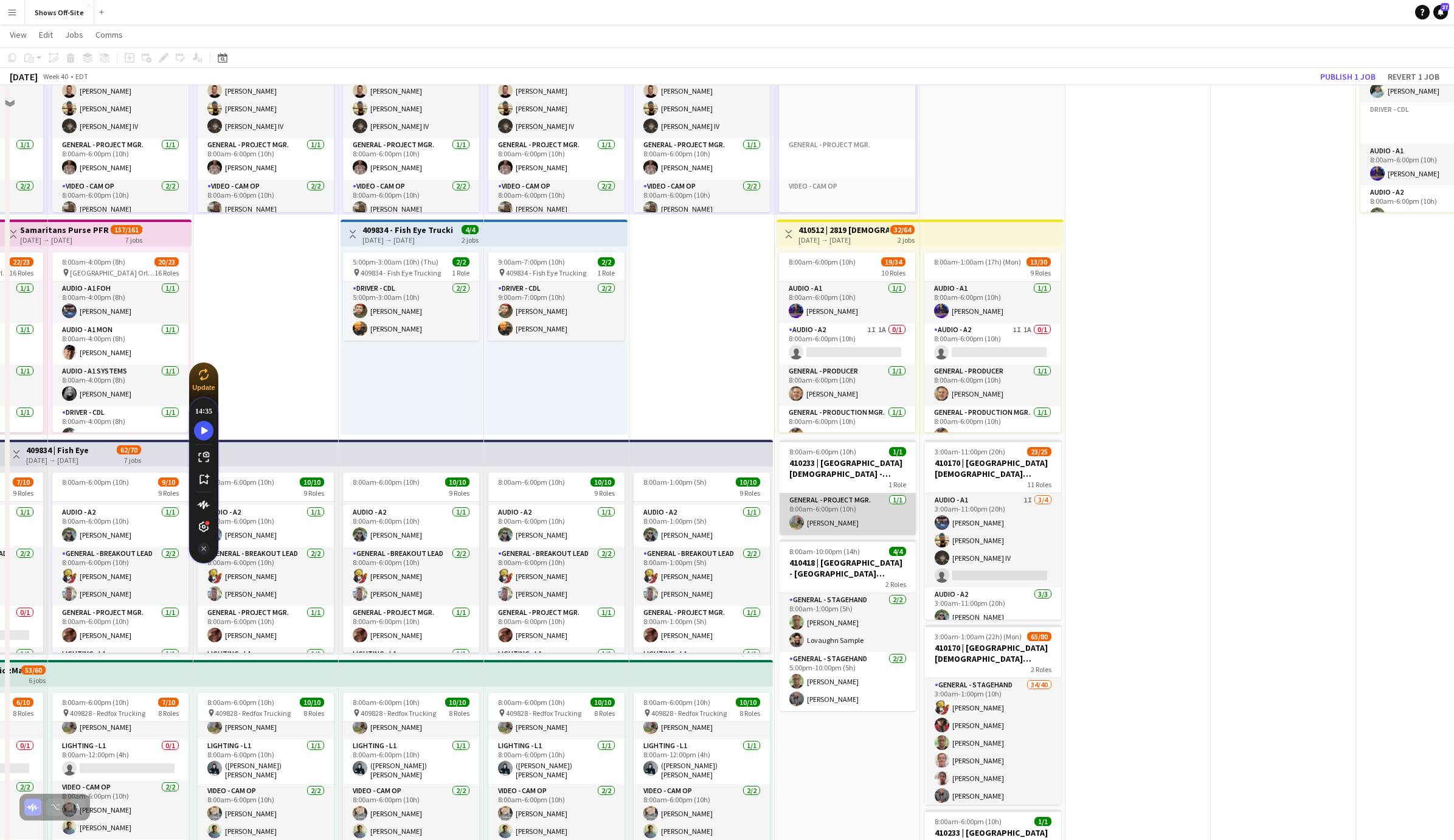
scroll to position [143, 0]
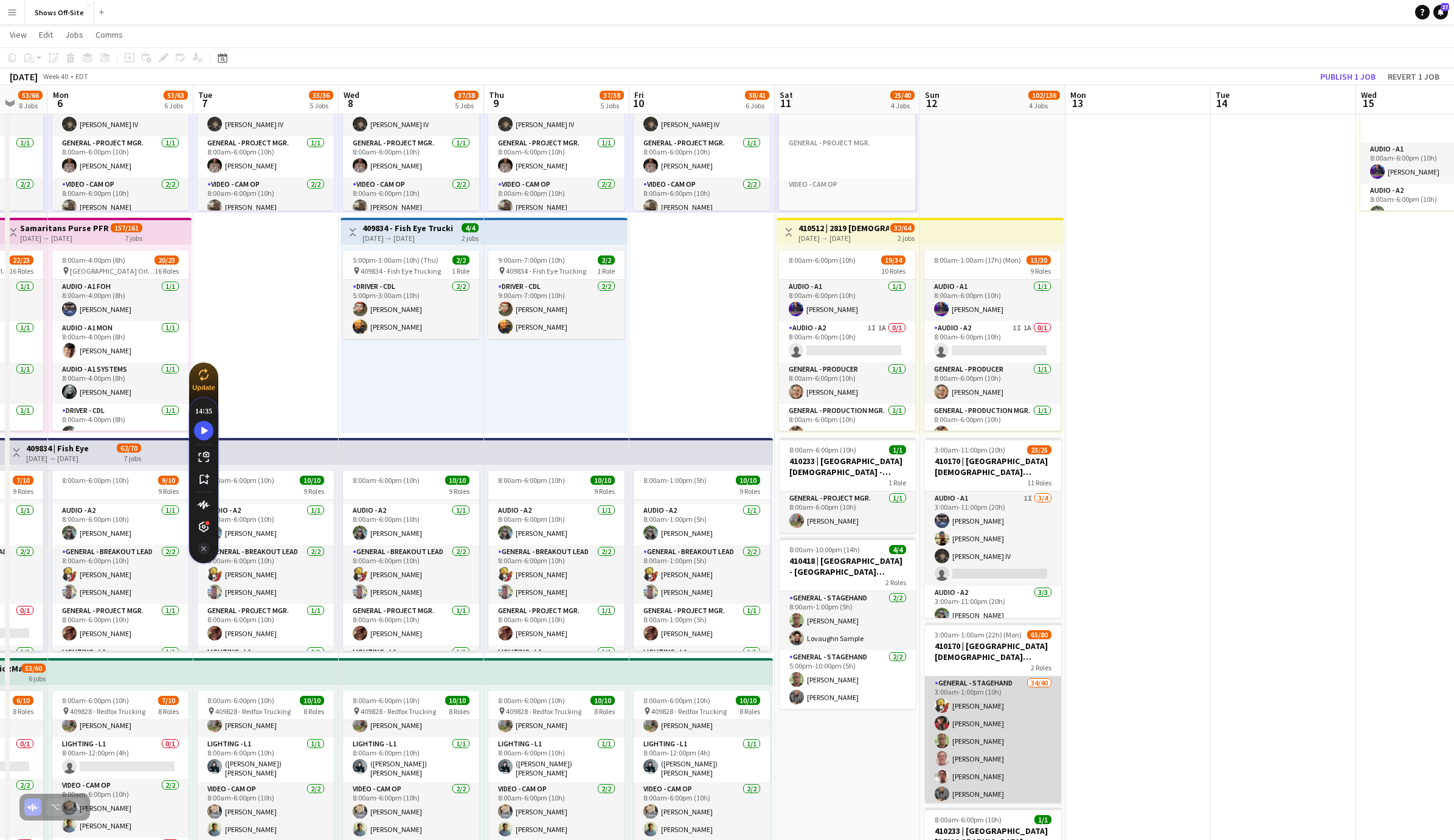
click at [946, 721] on app-user-avatar at bounding box center [941, 723] width 14 height 14
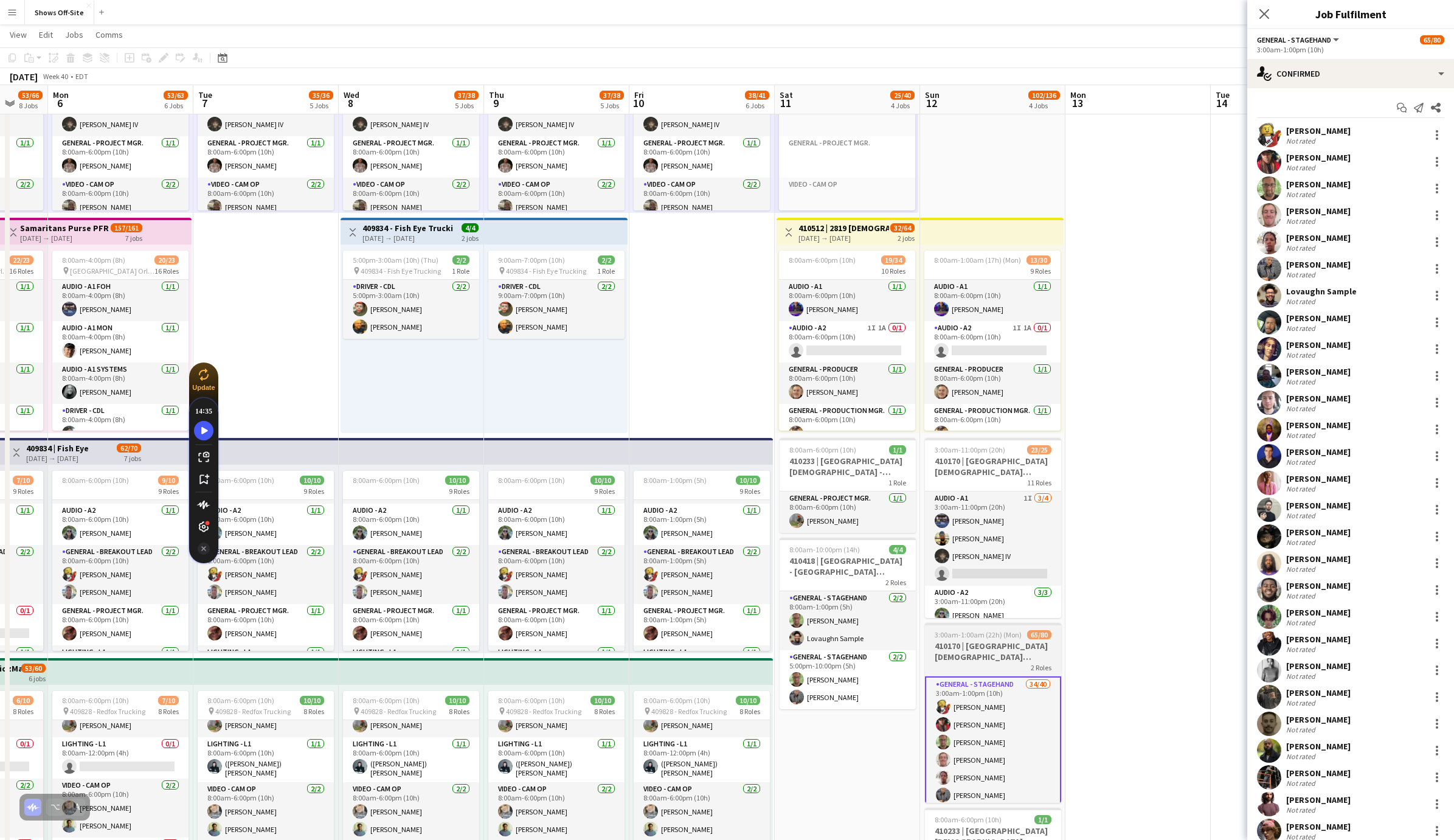
click at [978, 639] on span "3:00am-1:00am (22h) (Mon)" at bounding box center [977, 635] width 87 height 10
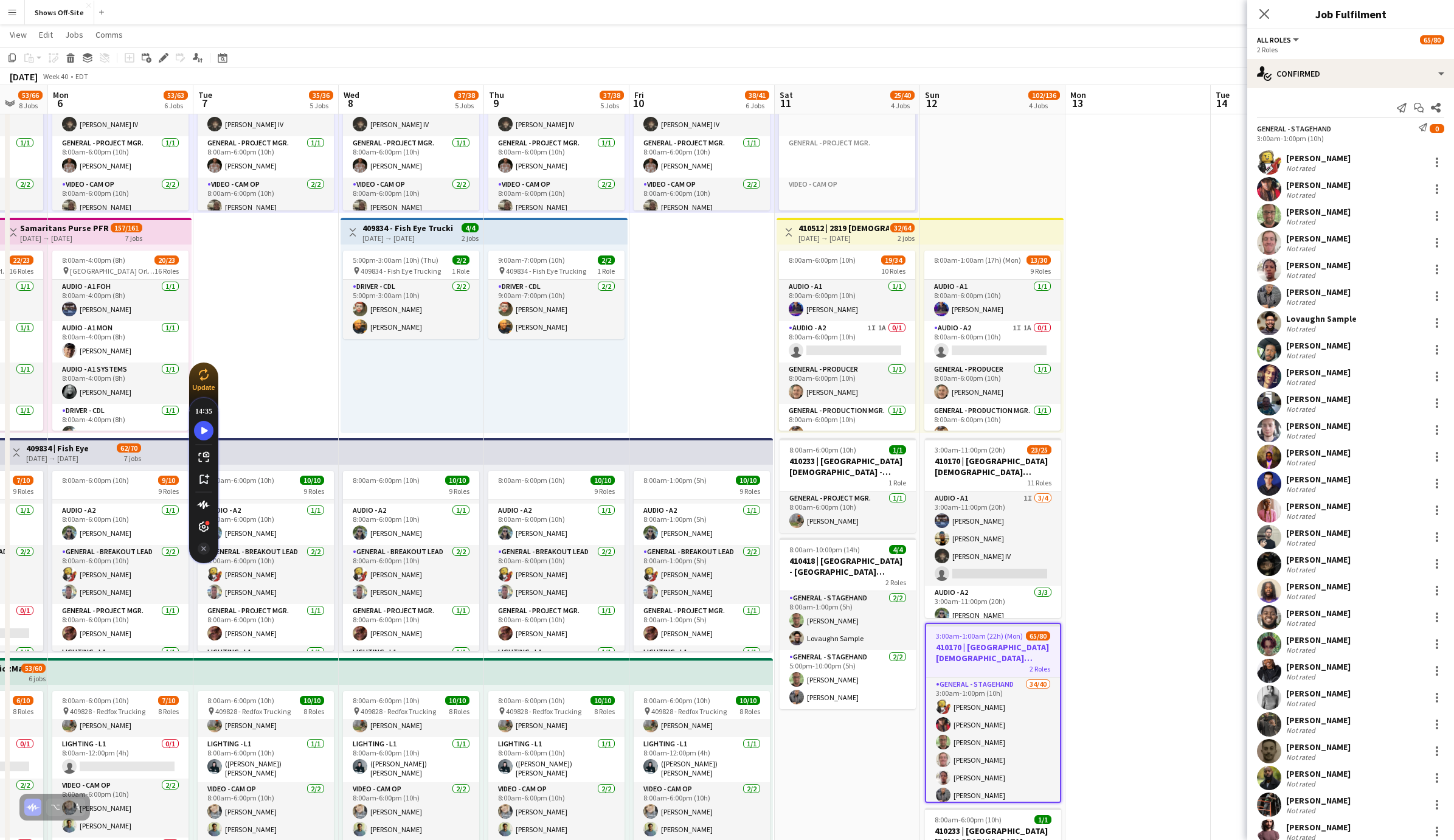
click at [982, 658] on h3 "410170 | [GEOGRAPHIC_DATA][DEMOGRAPHIC_DATA] ACCESS 2025" at bounding box center [993, 652] width 133 height 22
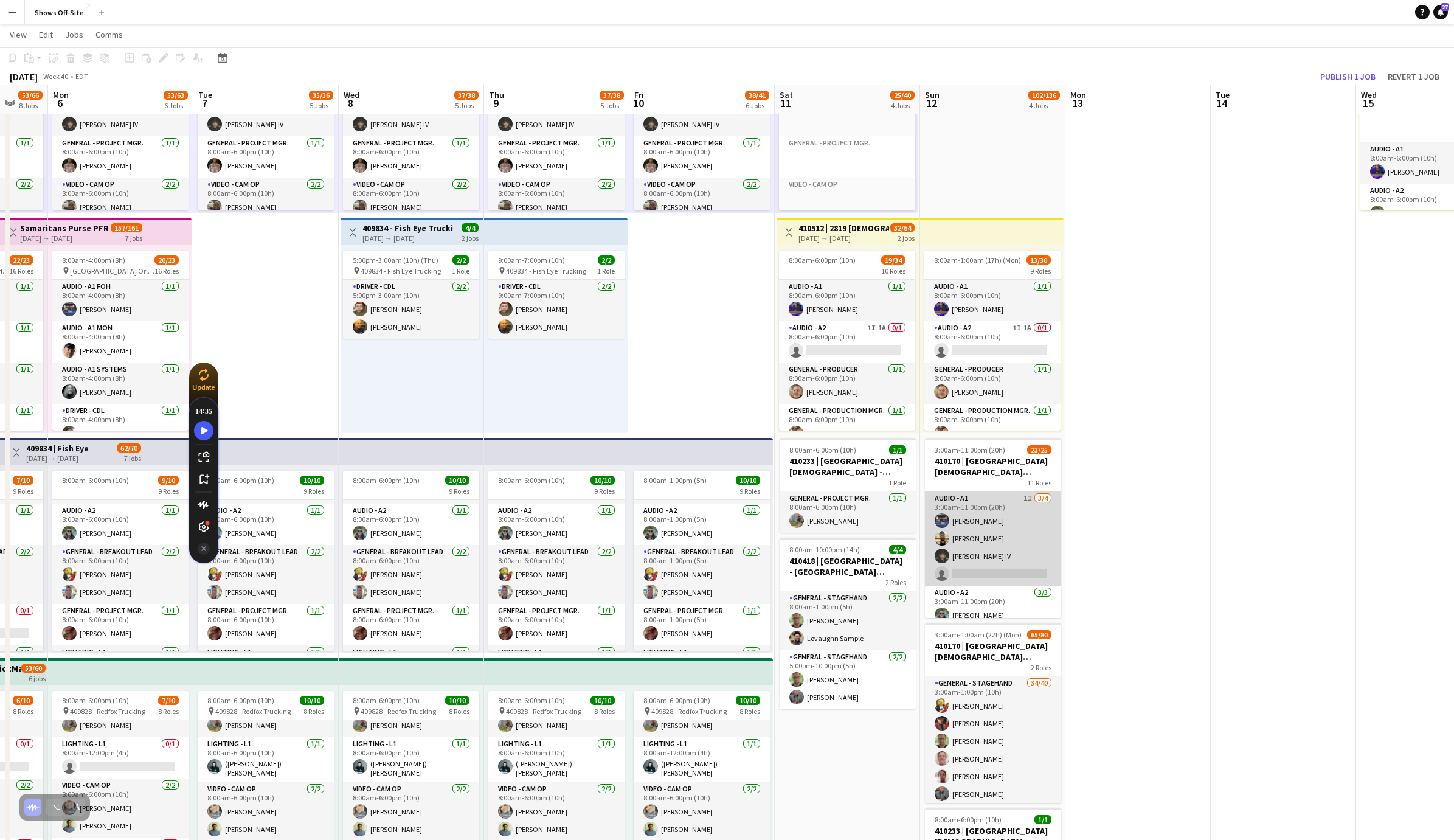
click at [995, 546] on app-card-role "Audio - A1 1I [DATE] 3:00am-11:00pm (20h) [PERSON_NAME] [PERSON_NAME] [PERSON_N…" at bounding box center [993, 538] width 136 height 94
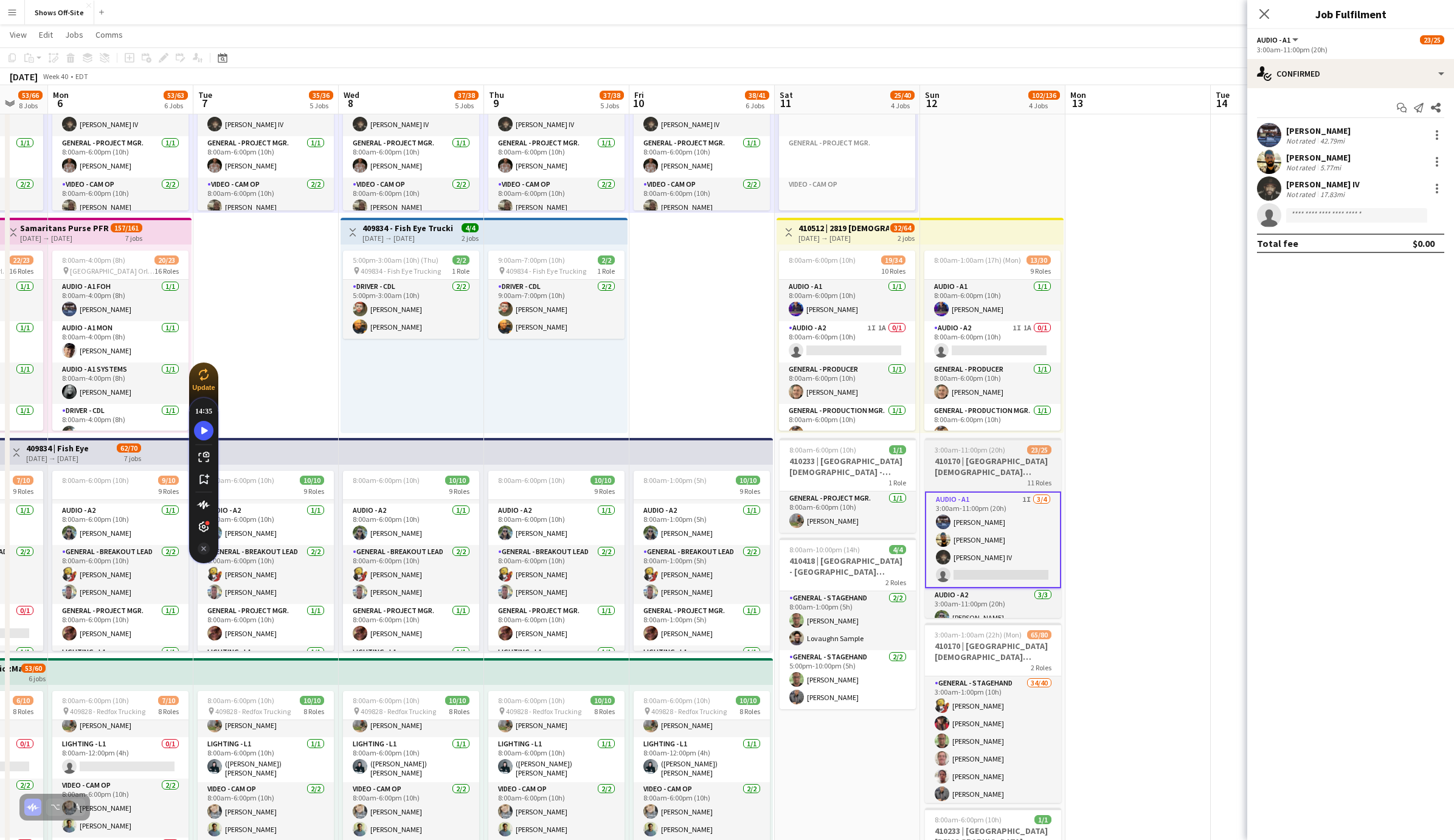
click at [991, 472] on h3 "410170 | [GEOGRAPHIC_DATA][DEMOGRAPHIC_DATA] ACCESS 2025" at bounding box center [993, 466] width 136 height 22
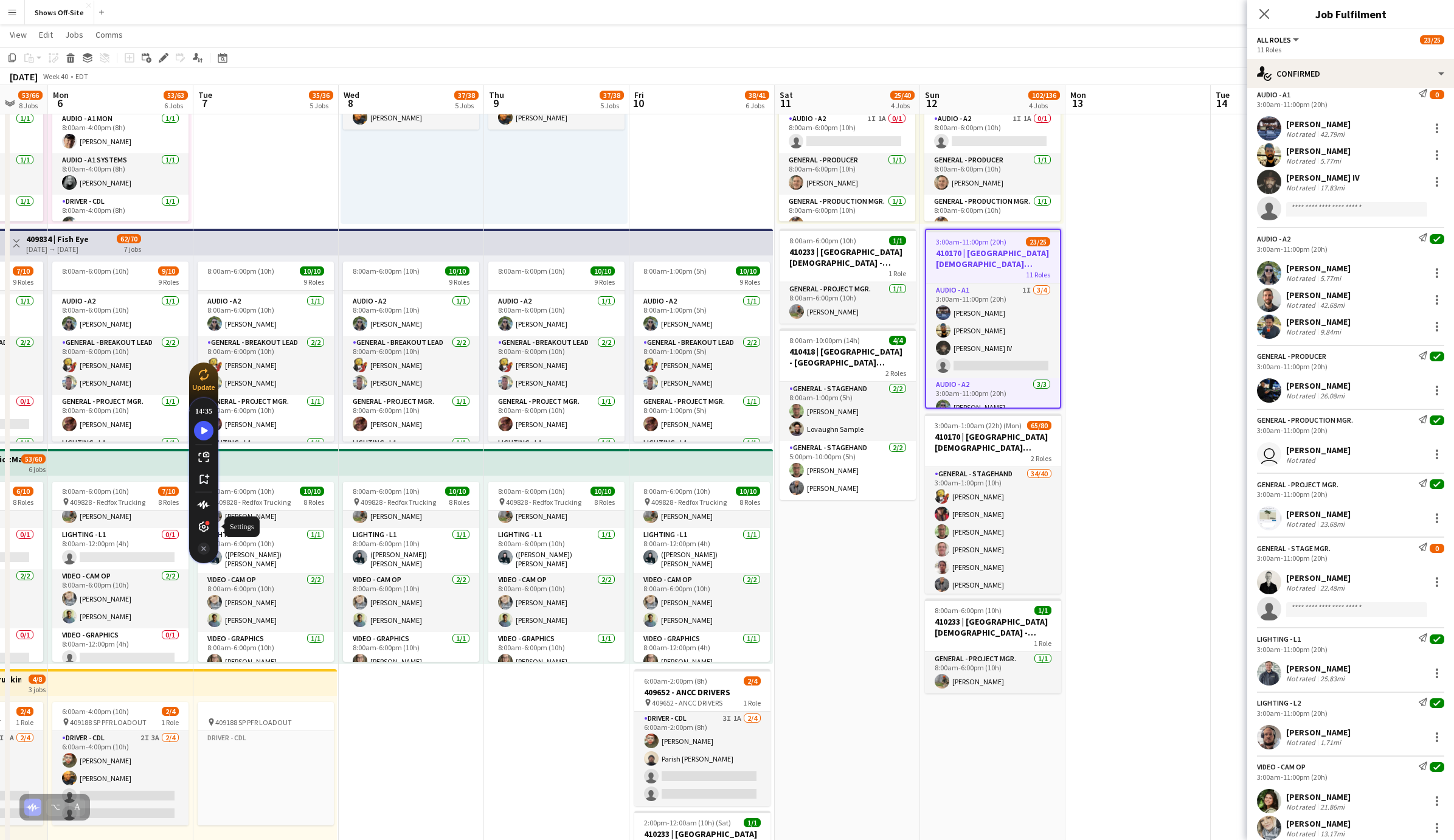
scroll to position [215, 0]
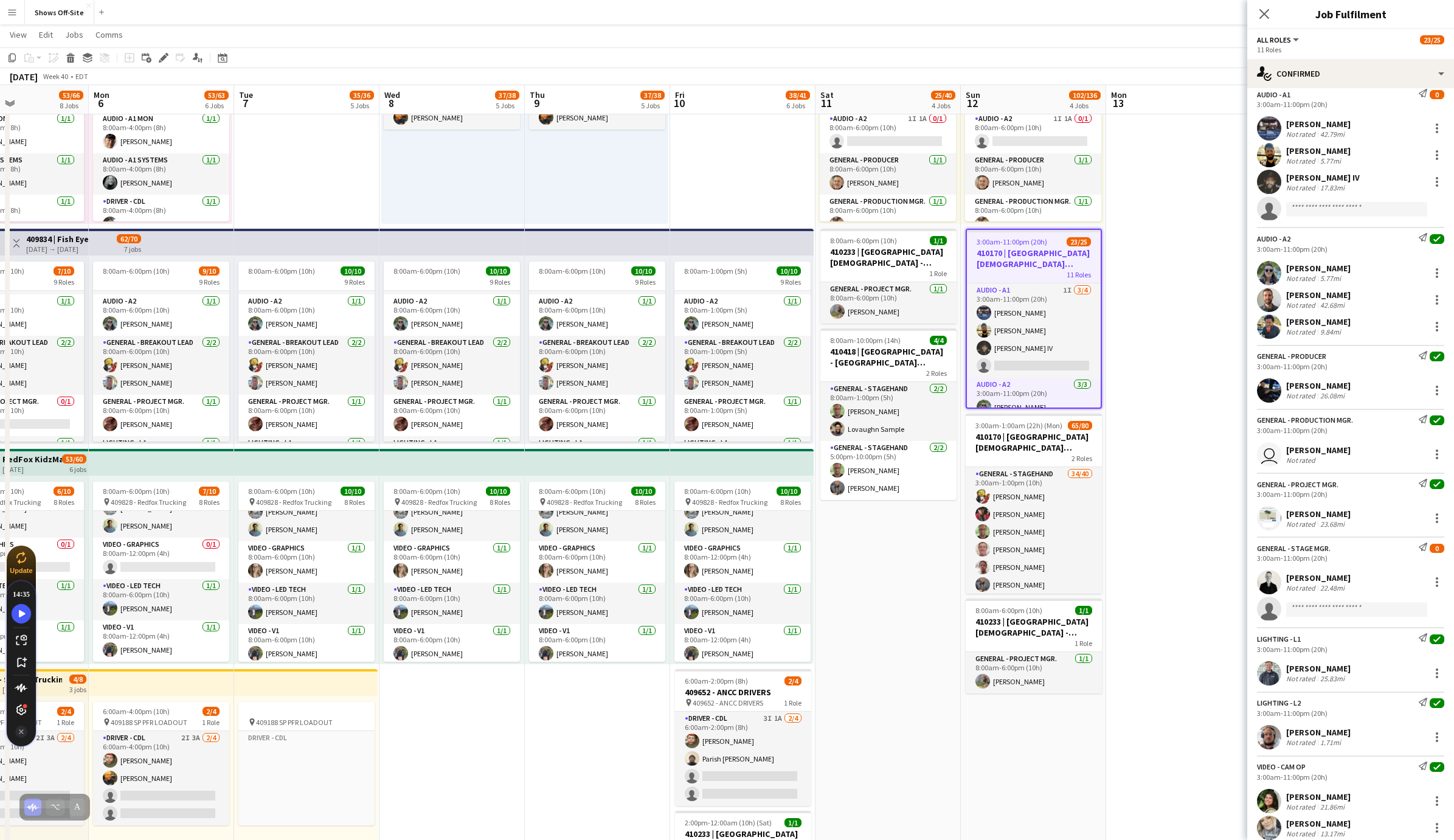
drag, startPoint x: 194, startPoint y: 535, endPoint x: 10, endPoint y: 718, distance: 259.5
click at [11, 718] on div at bounding box center [21, 709] width 19 height 19
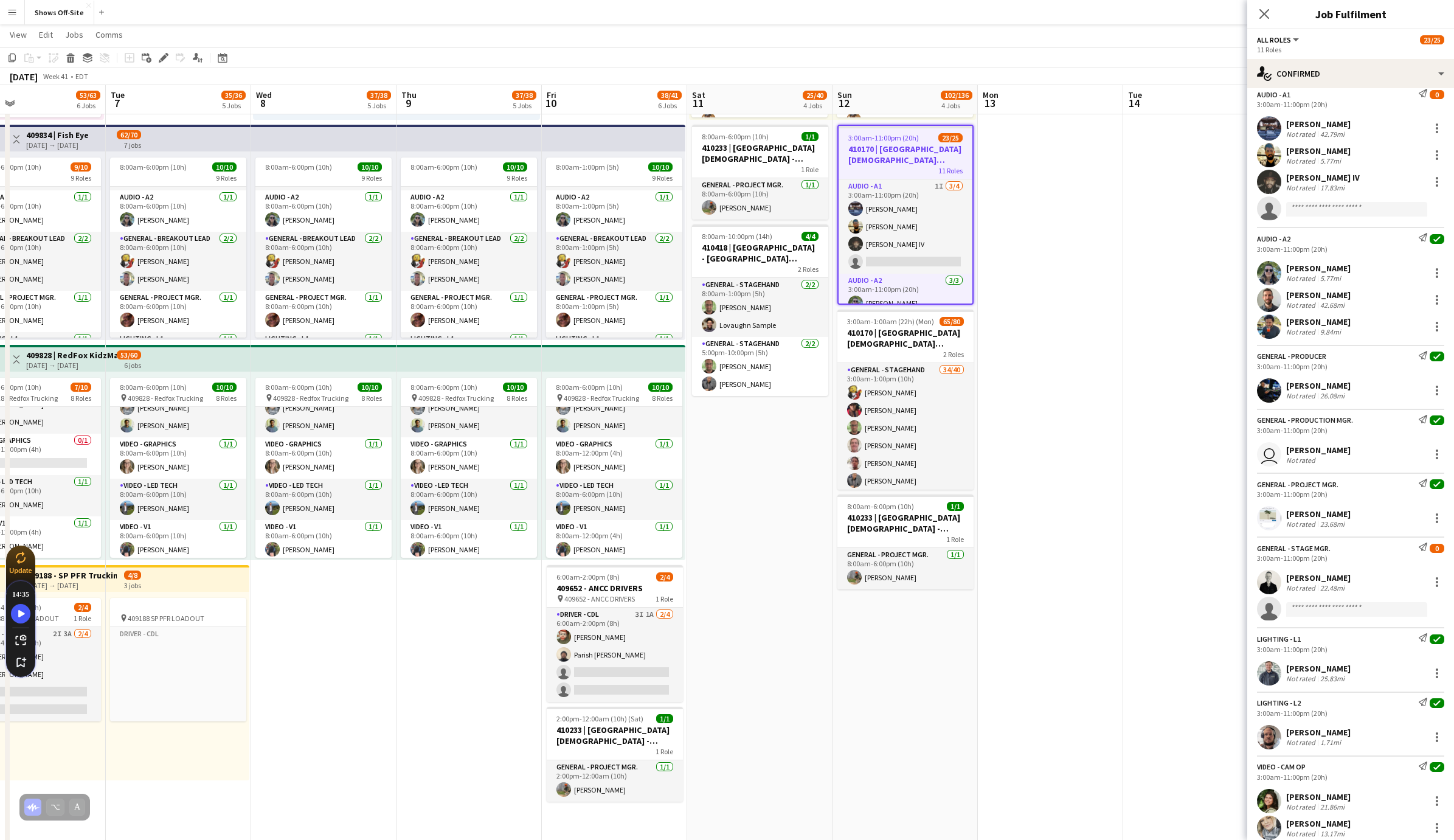
scroll to position [461, 0]
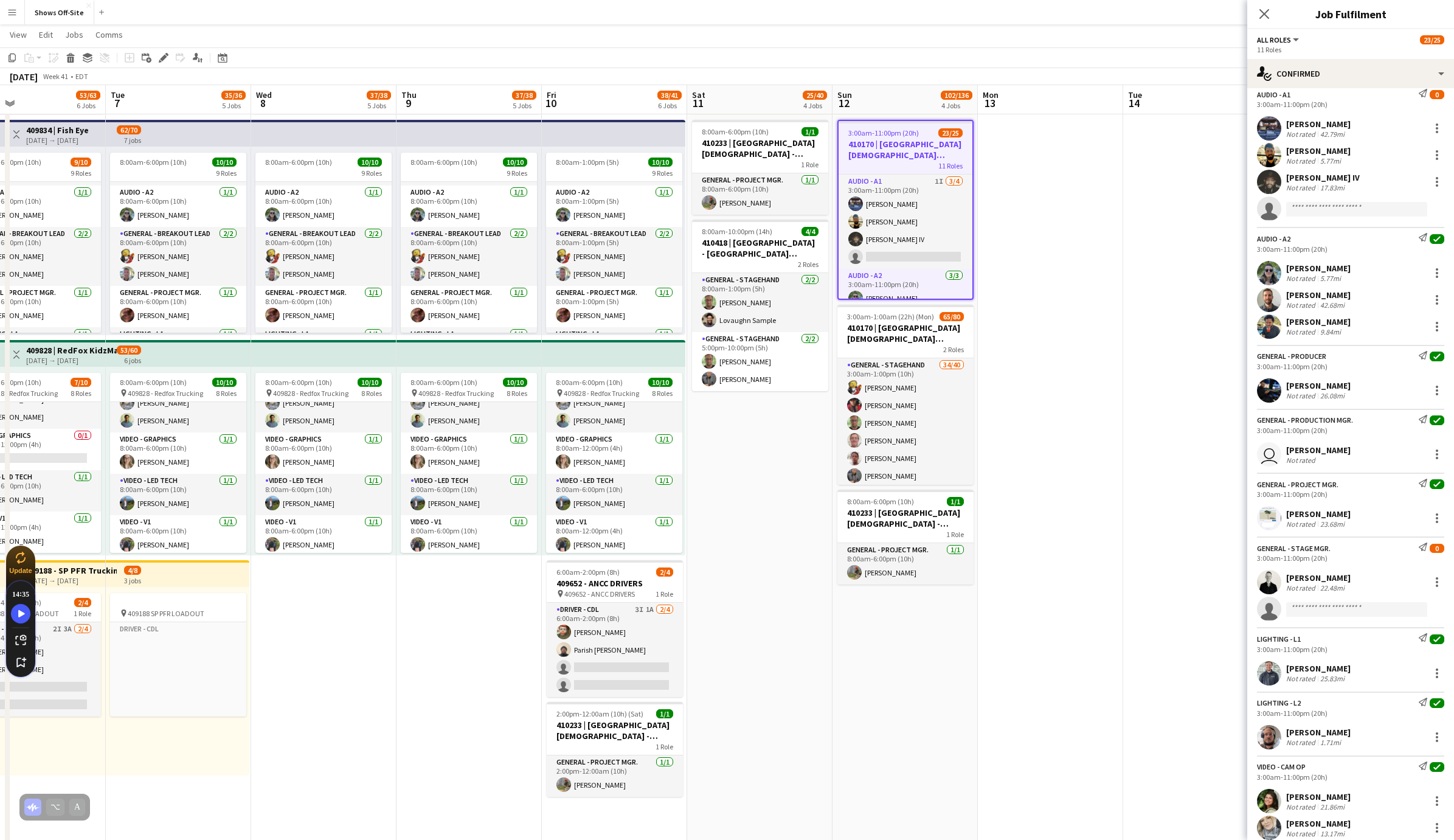
click at [1033, 461] on app-date-cell at bounding box center [1050, 474] width 145 height 1599
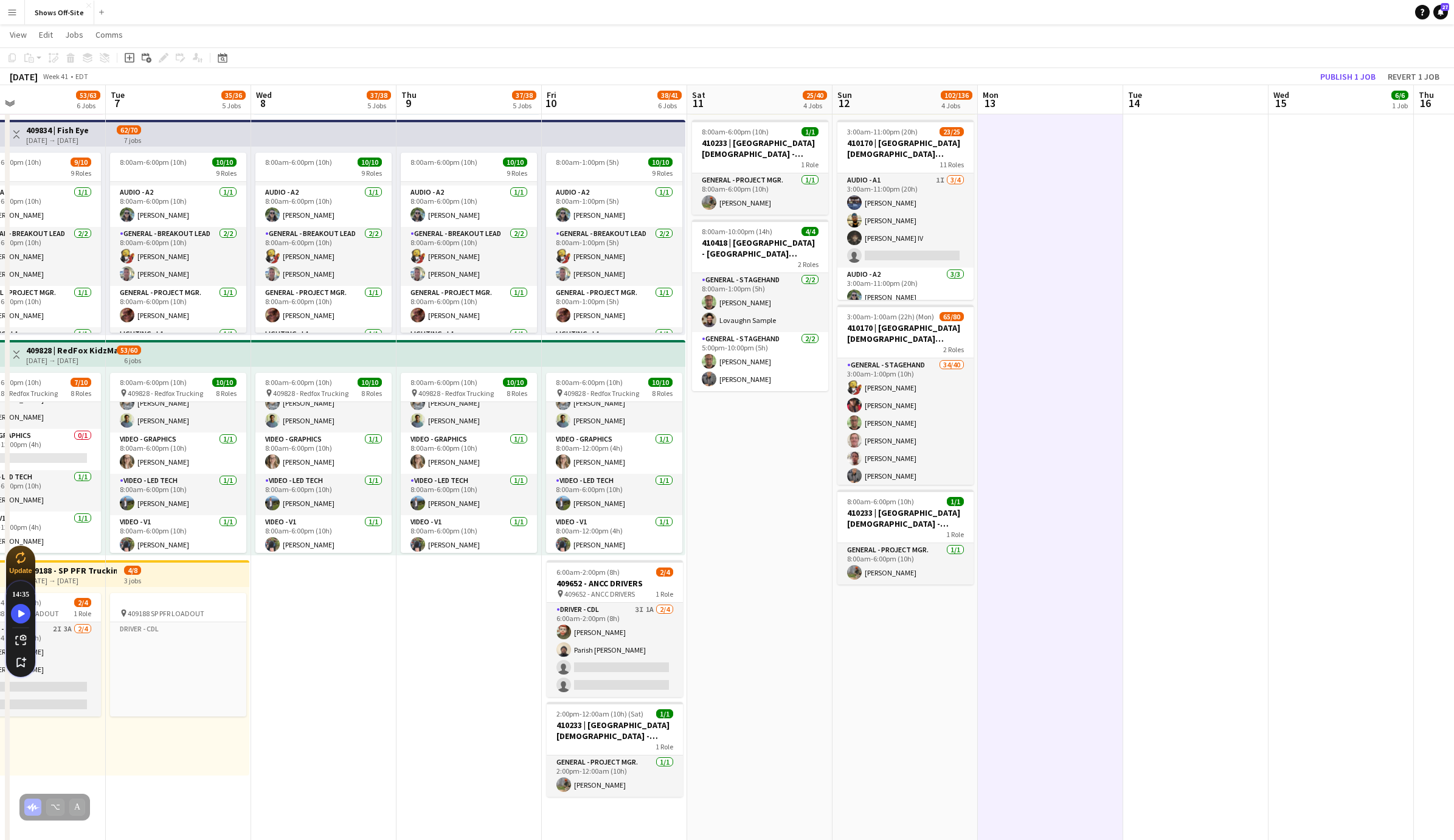
click at [960, 739] on app-date-cell "8:00am-1:00am (17h) (Mon) 13/30 9 Roles Audio - A1 [DATE] 8:00am-6:00pm (10h) […" at bounding box center [905, 474] width 145 height 1599
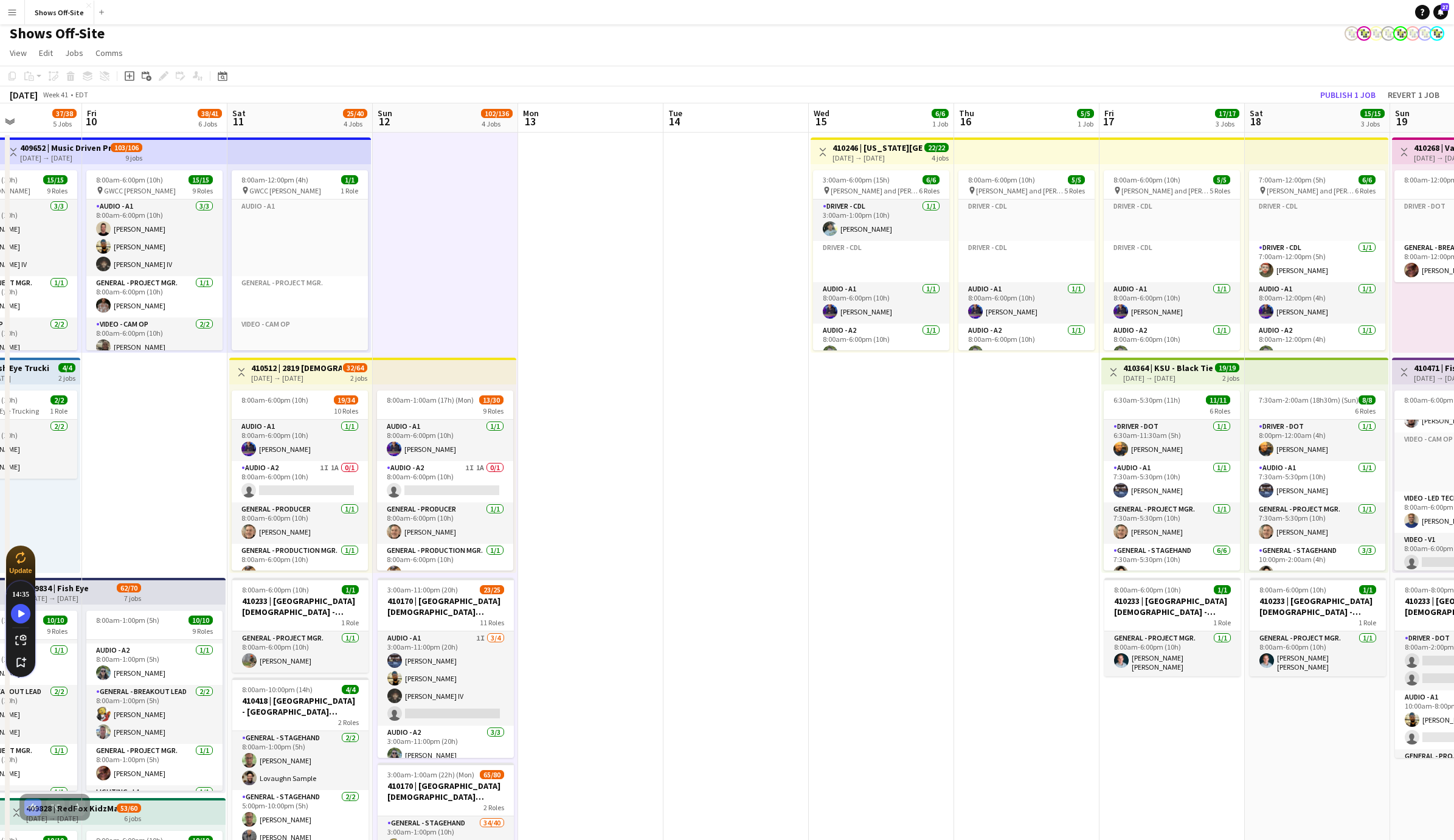
scroll to position [0, 0]
